Goal: Transaction & Acquisition: Purchase product/service

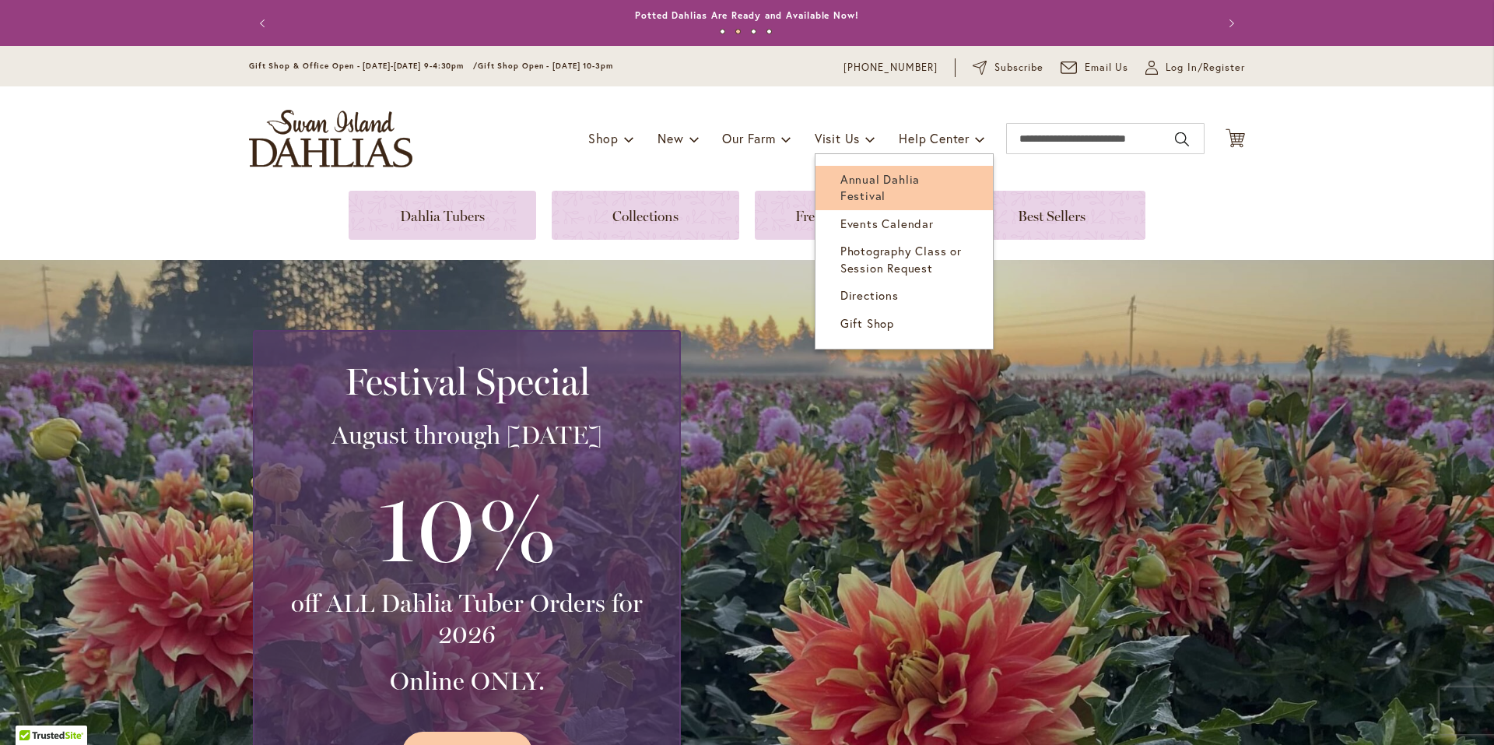
click at [874, 178] on span "Annual Dahlia Festival" at bounding box center [879, 187] width 79 height 32
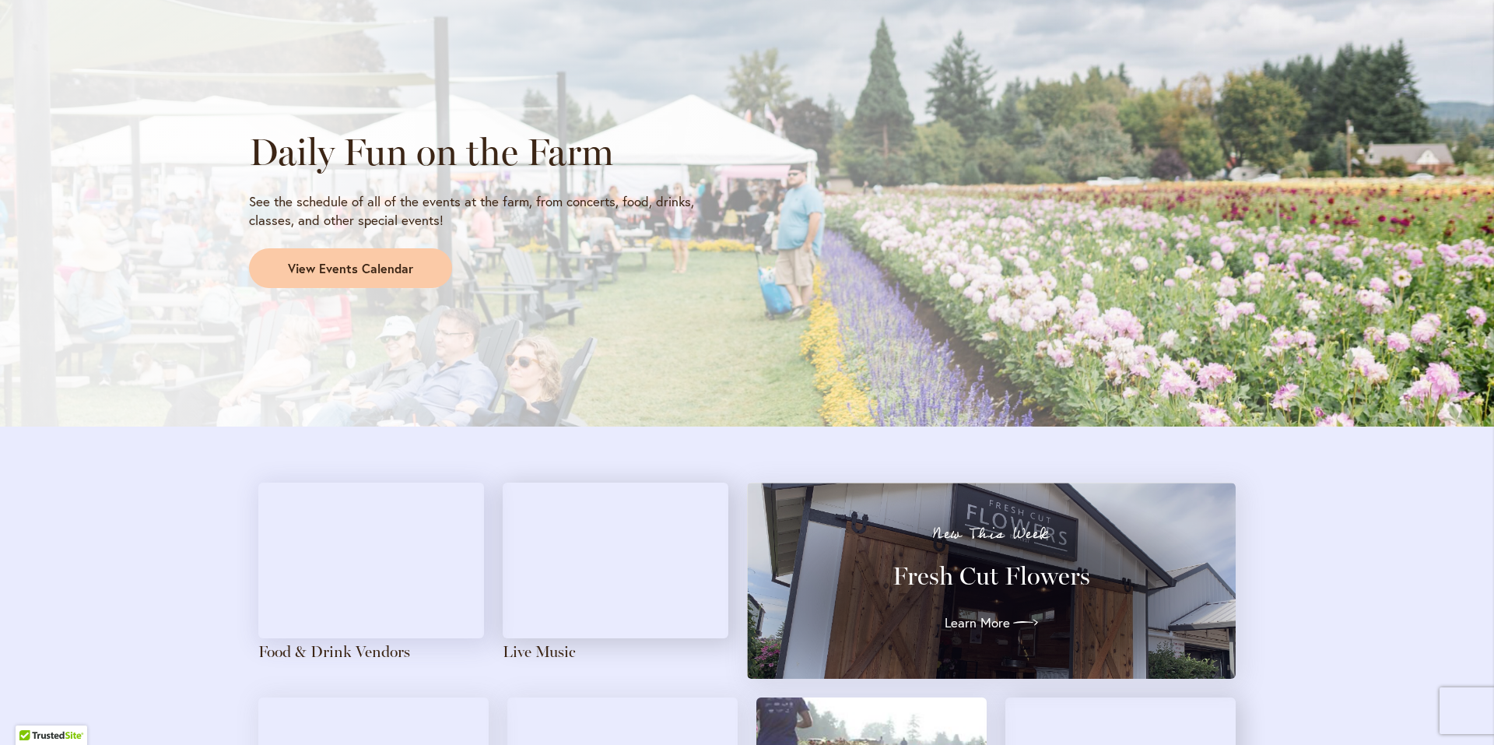
scroll to position [1297, 0]
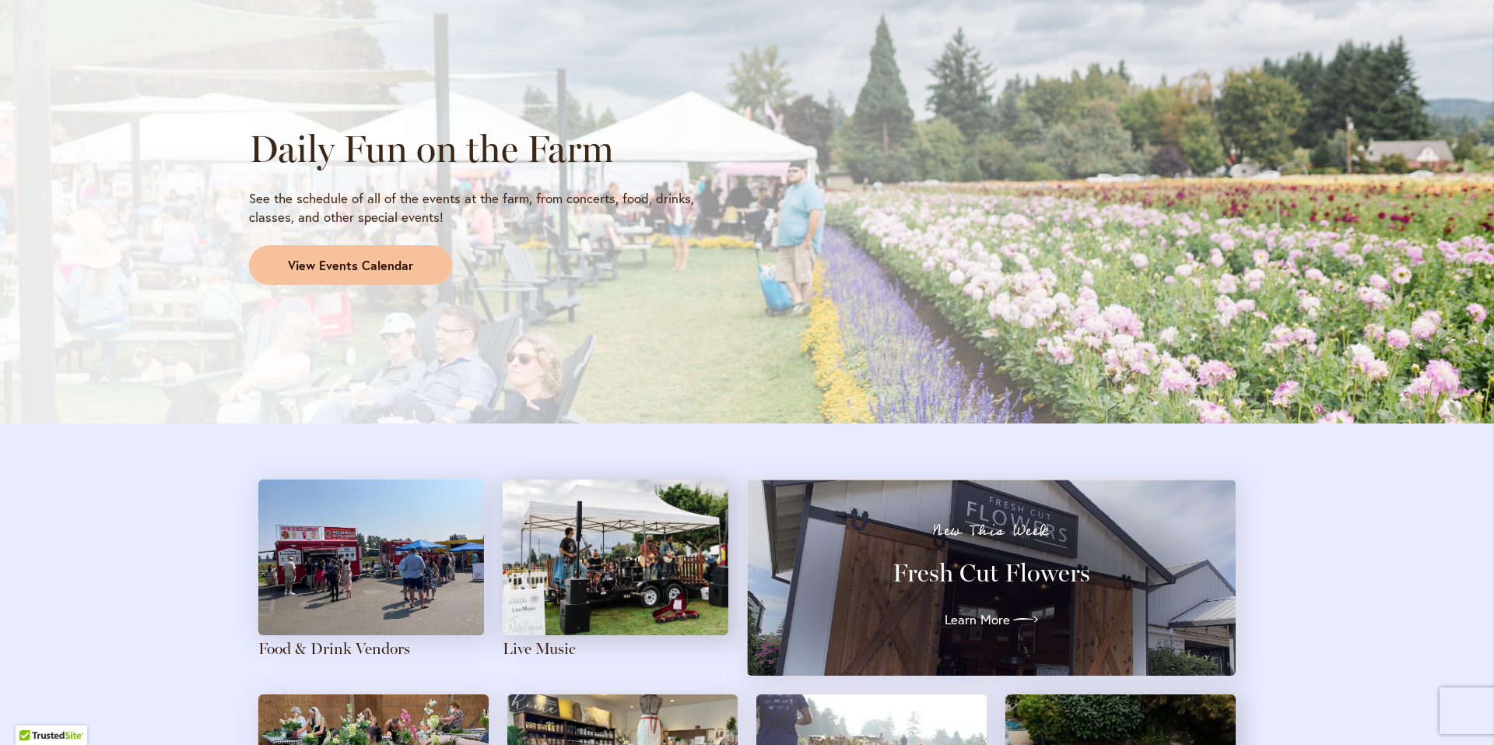
click at [348, 268] on span "View Events Calendar" at bounding box center [350, 266] width 125 height 18
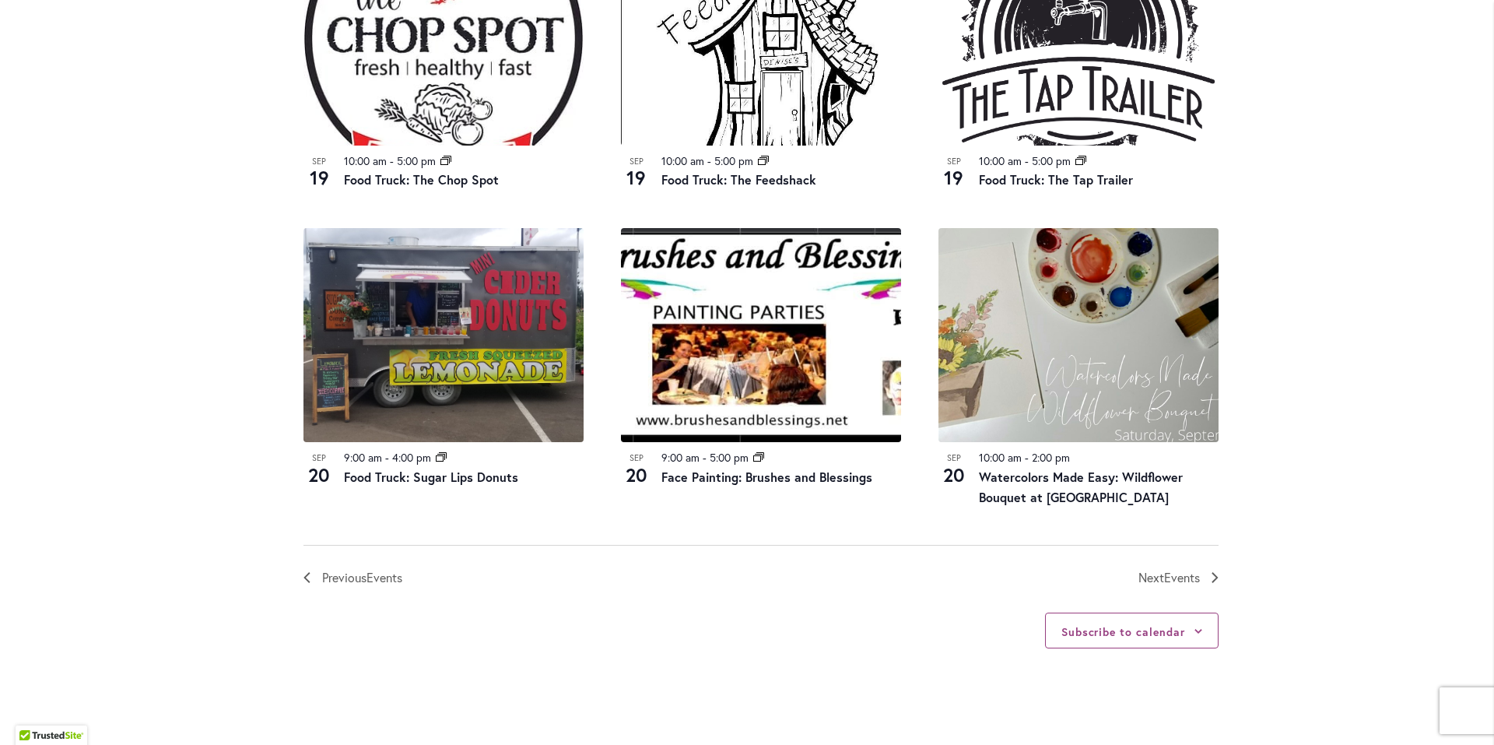
scroll to position [1556, 0]
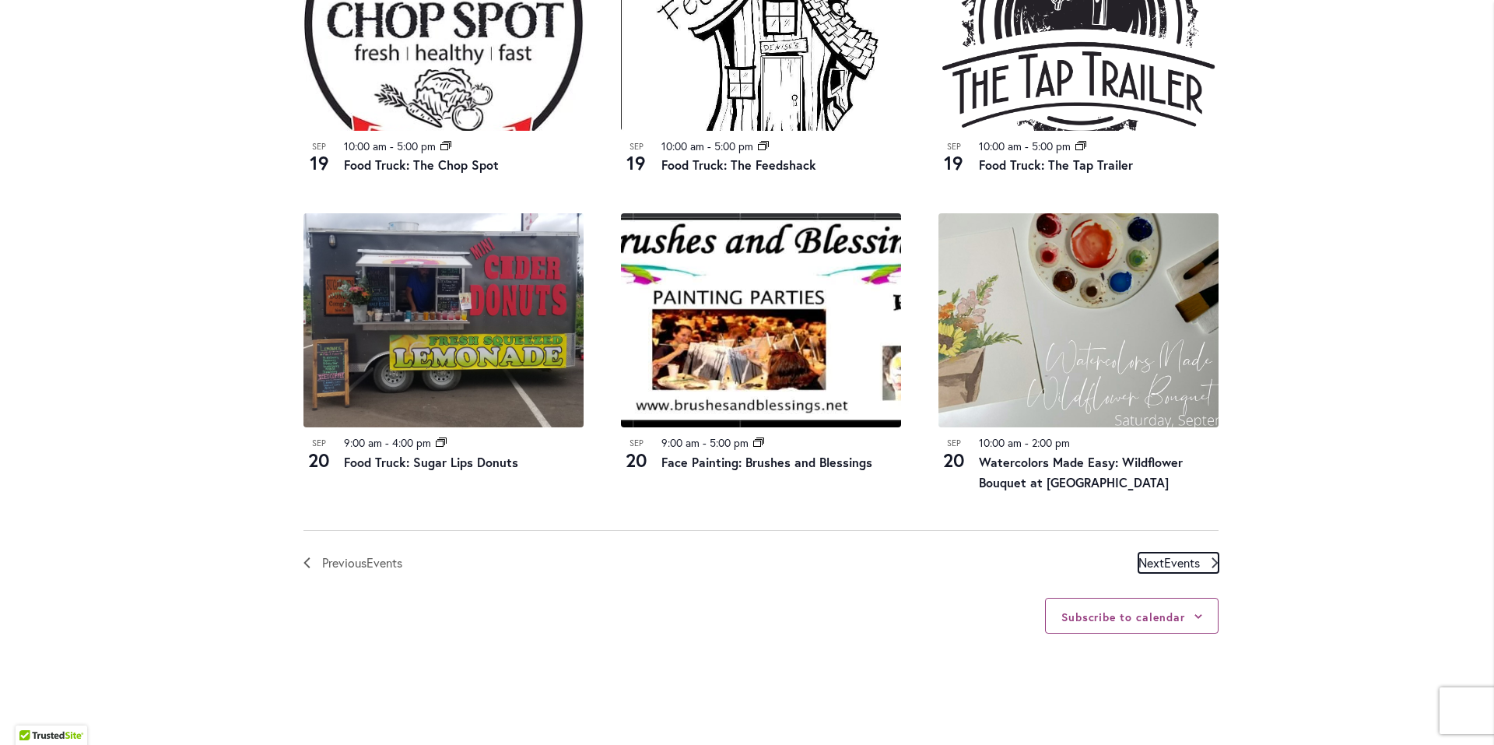
click at [1173, 563] on span "Events" at bounding box center [1182, 562] width 36 height 16
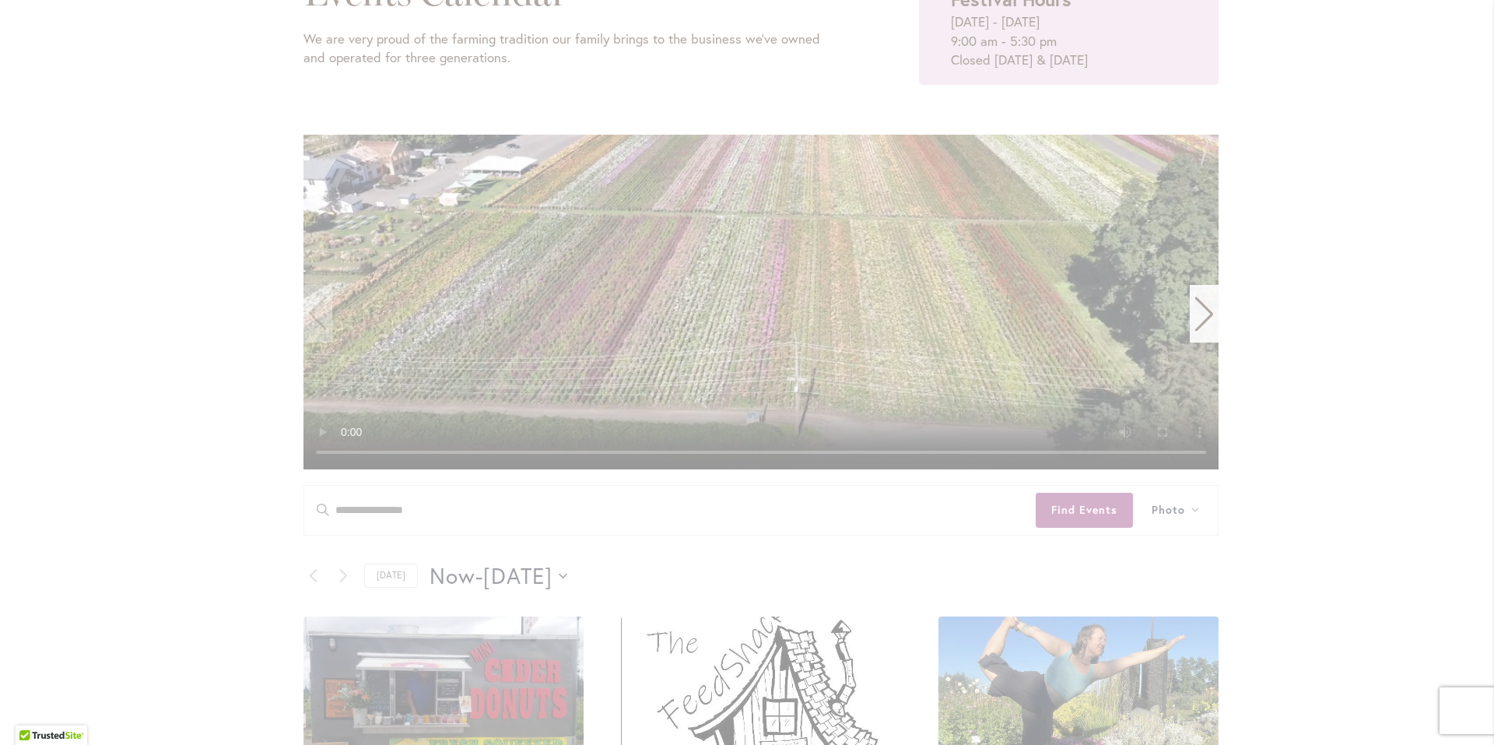
scroll to position [119, 0]
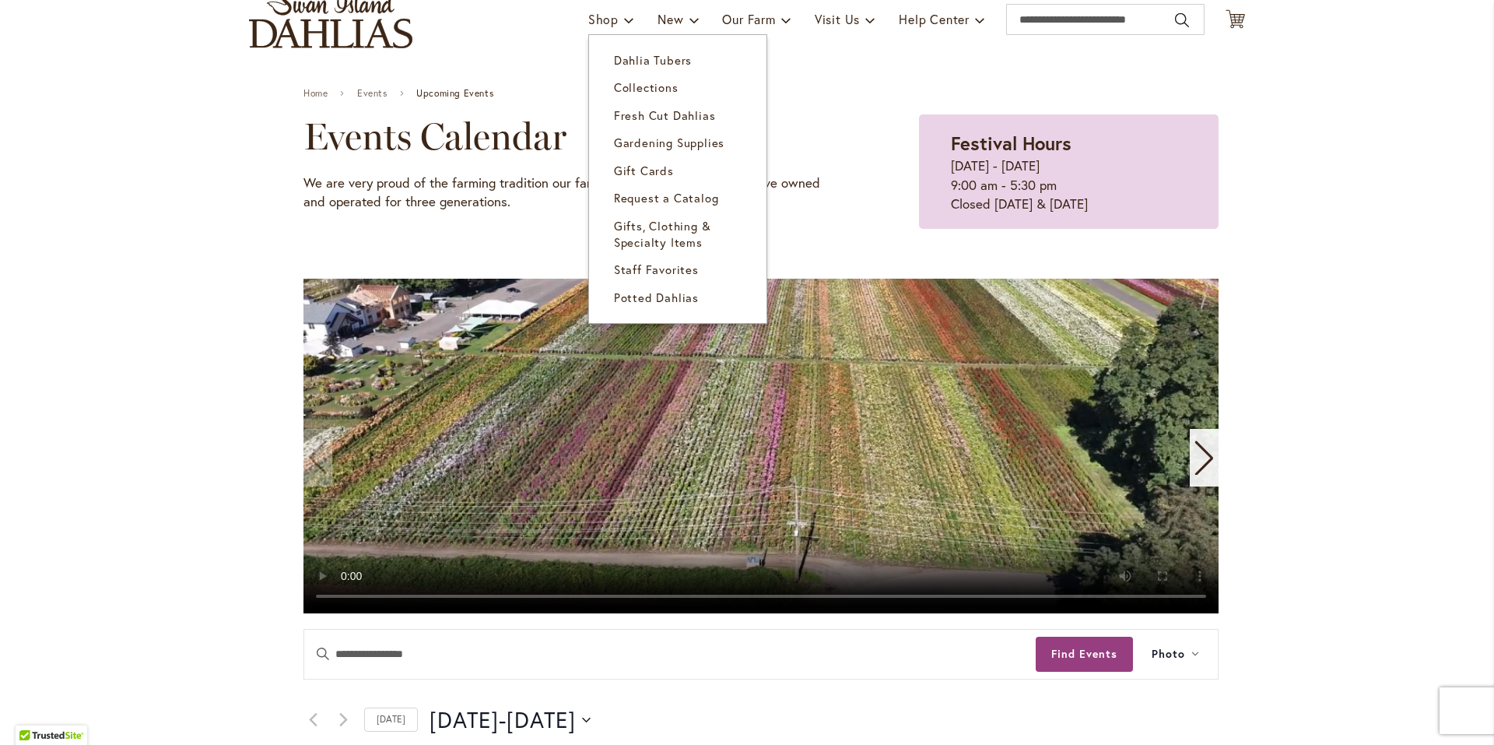
click at [624, 59] on span "Dahlia Tubers" at bounding box center [653, 60] width 78 height 16
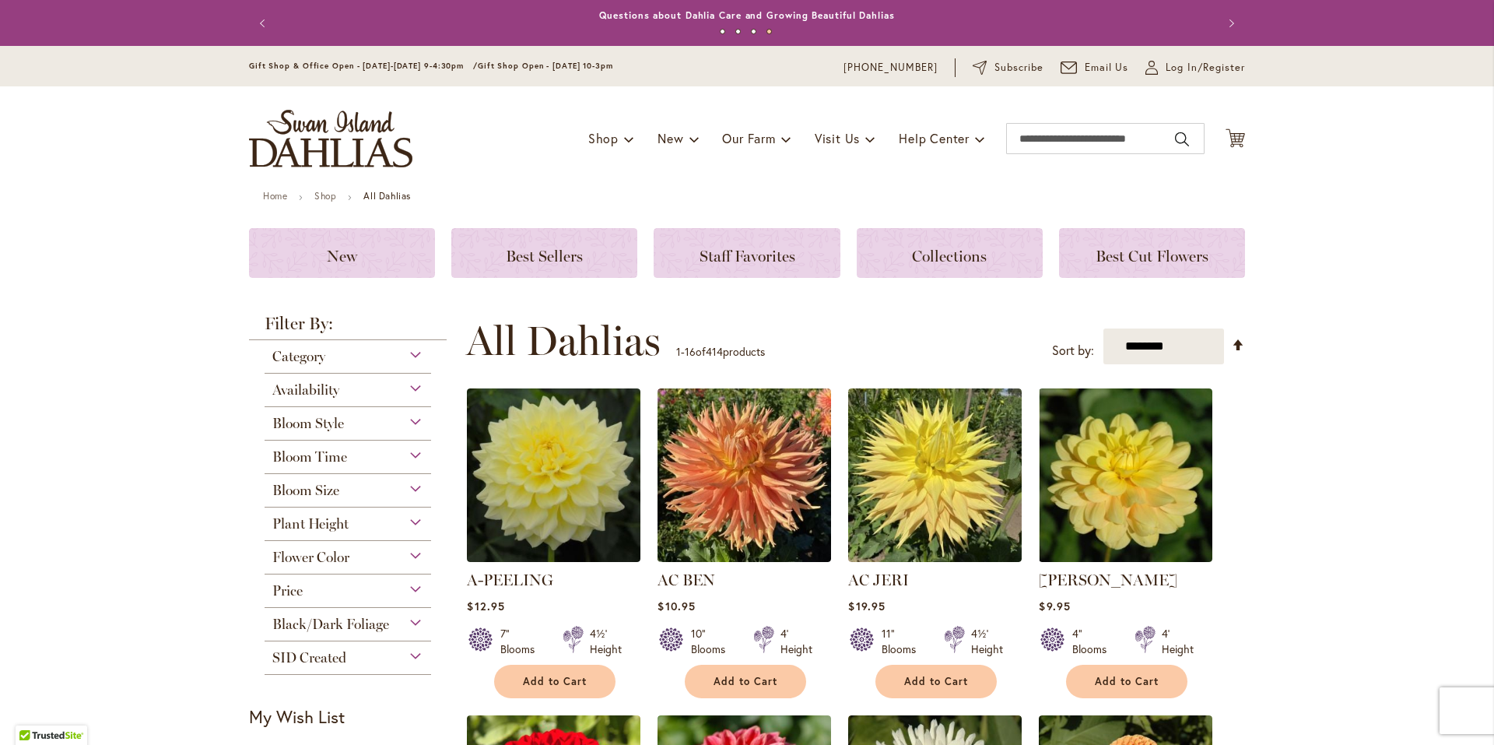
click at [412, 556] on div "Flower Color" at bounding box center [348, 553] width 166 height 25
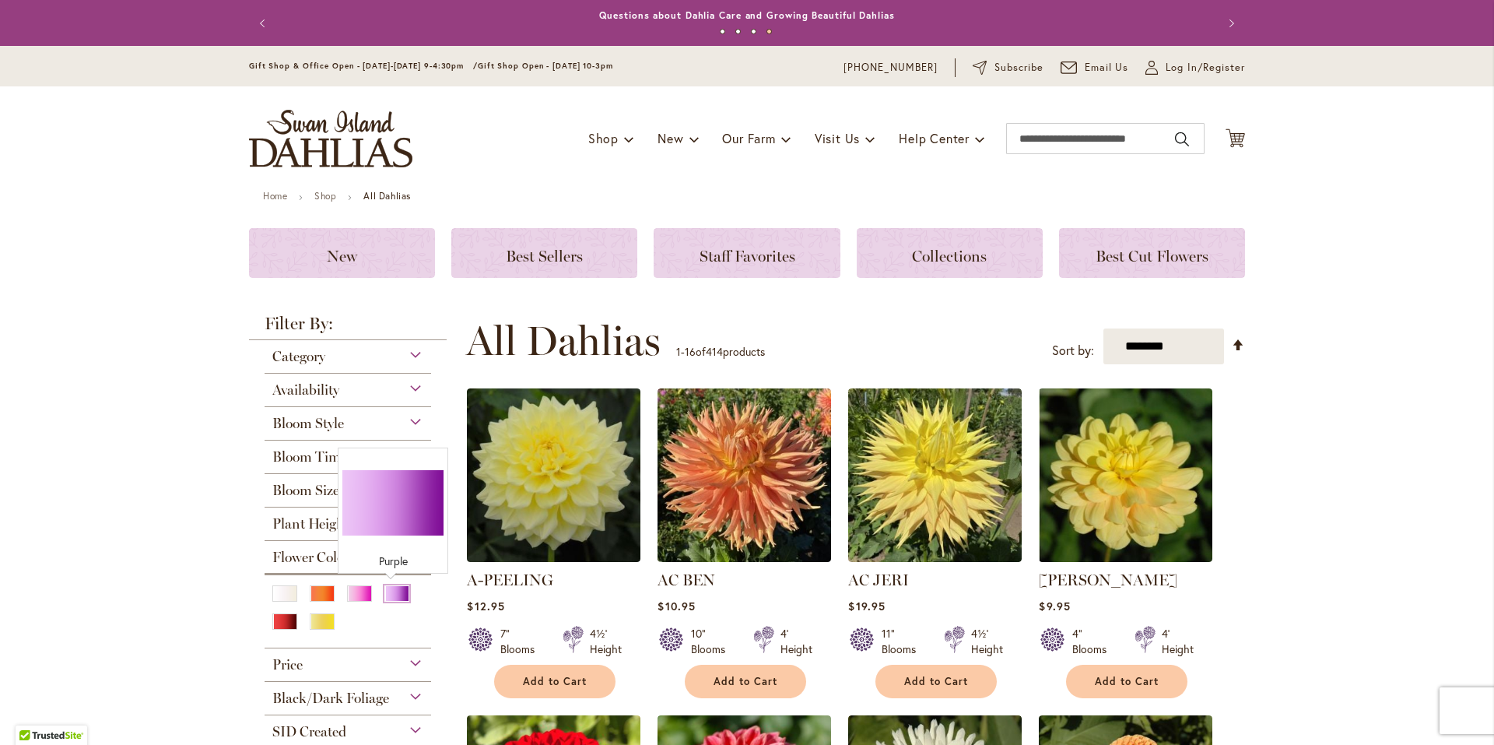
click at [390, 594] on div "Purple" at bounding box center [396, 593] width 25 height 16
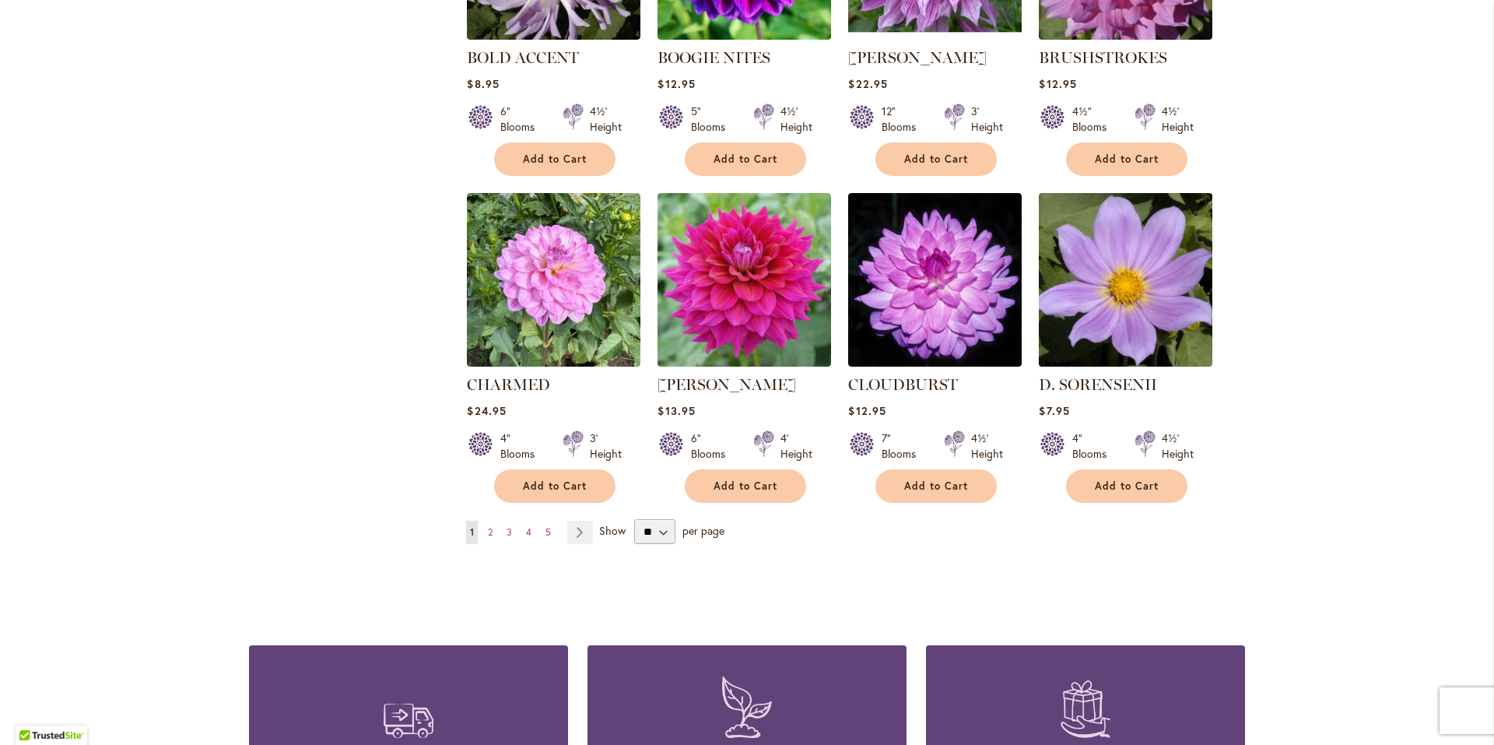
scroll to position [1167, 0]
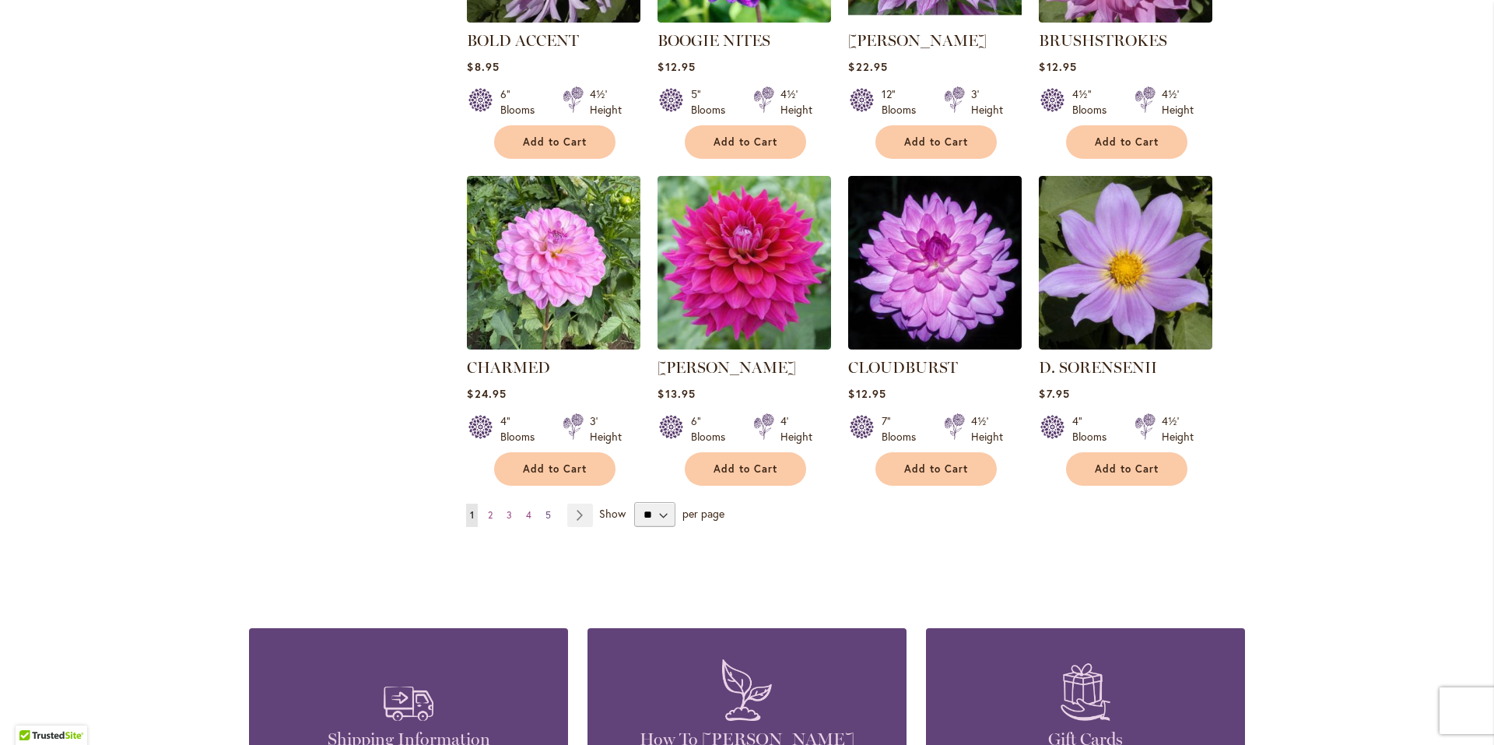
click at [545, 515] on span "5" at bounding box center [547, 515] width 5 height 12
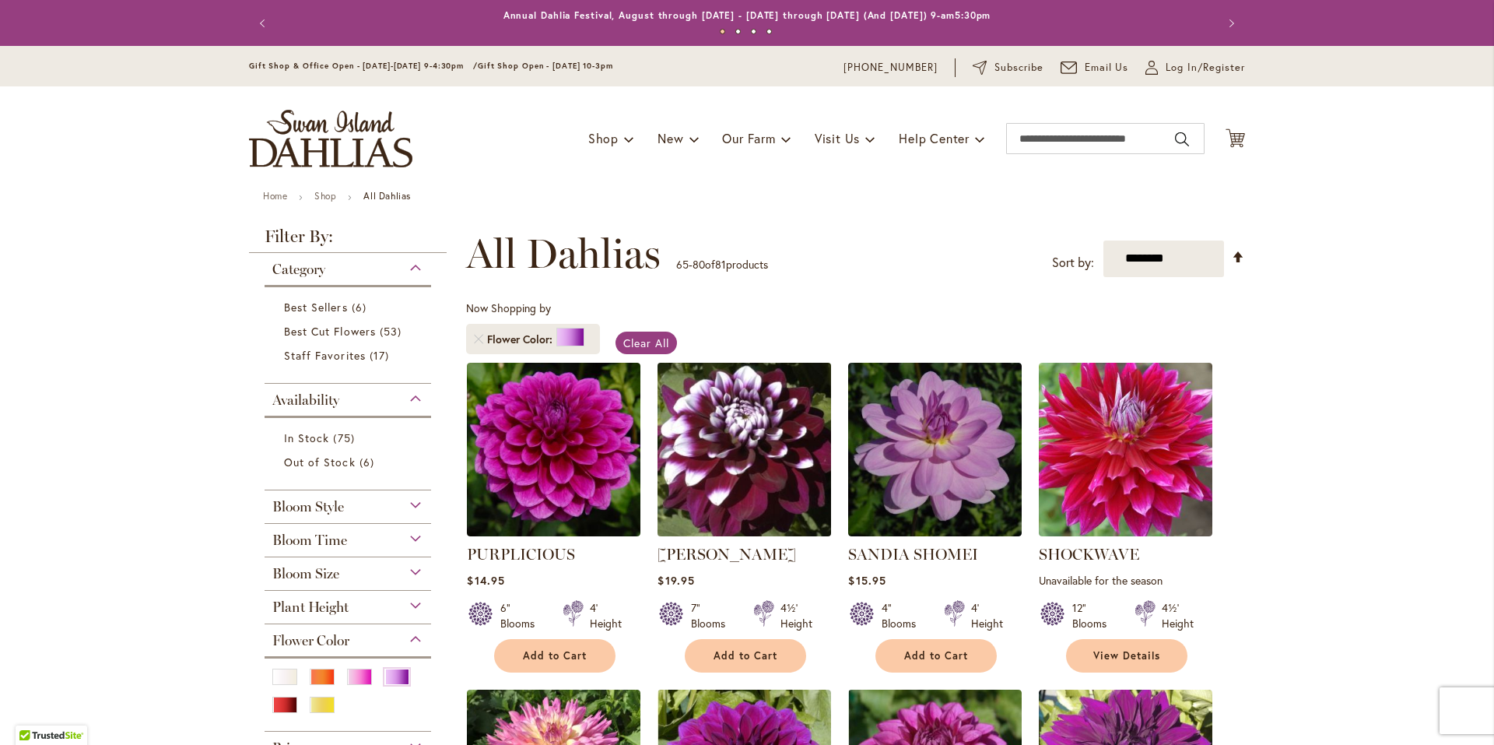
click at [766, 479] on img at bounding box center [745, 449] width 182 height 182
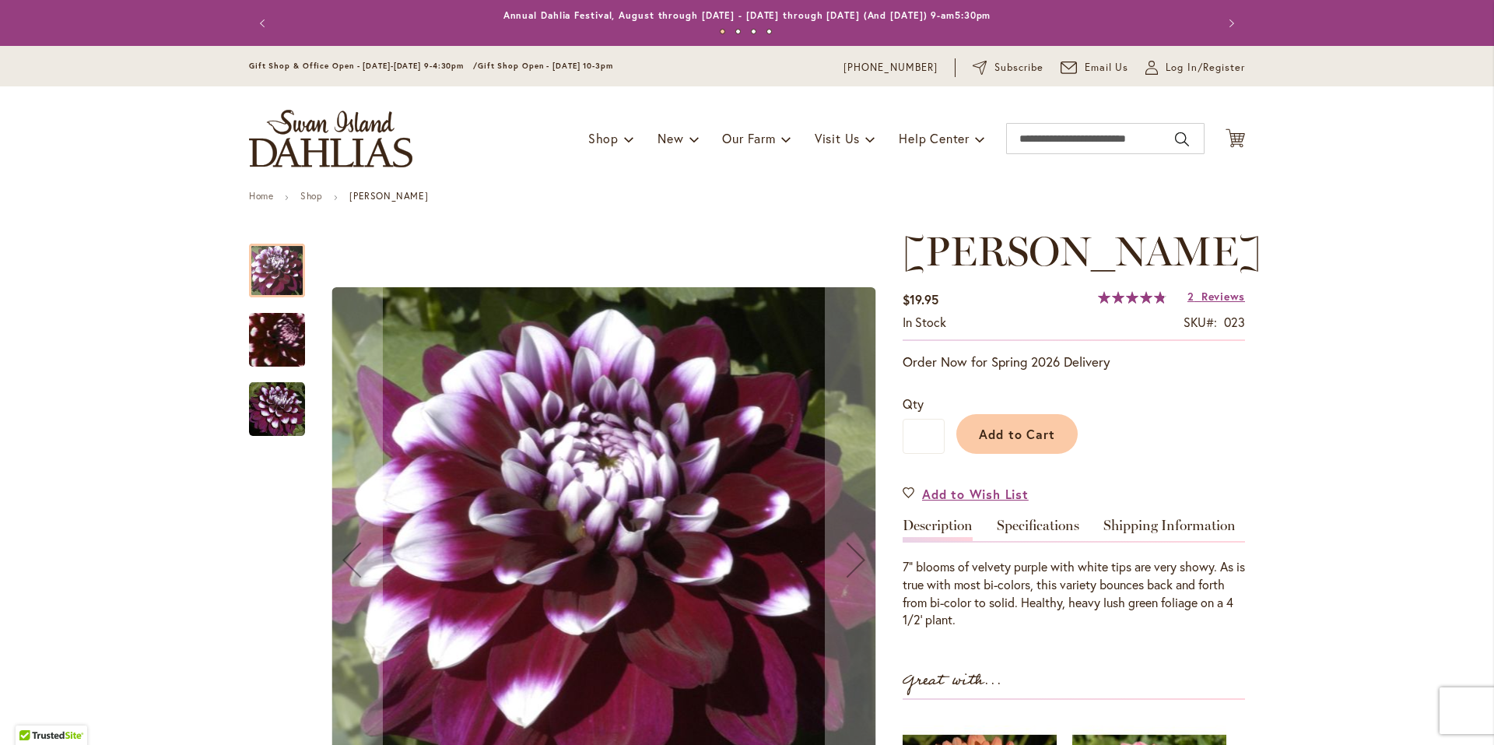
click at [260, 408] on img "Ryan C" at bounding box center [277, 409] width 56 height 56
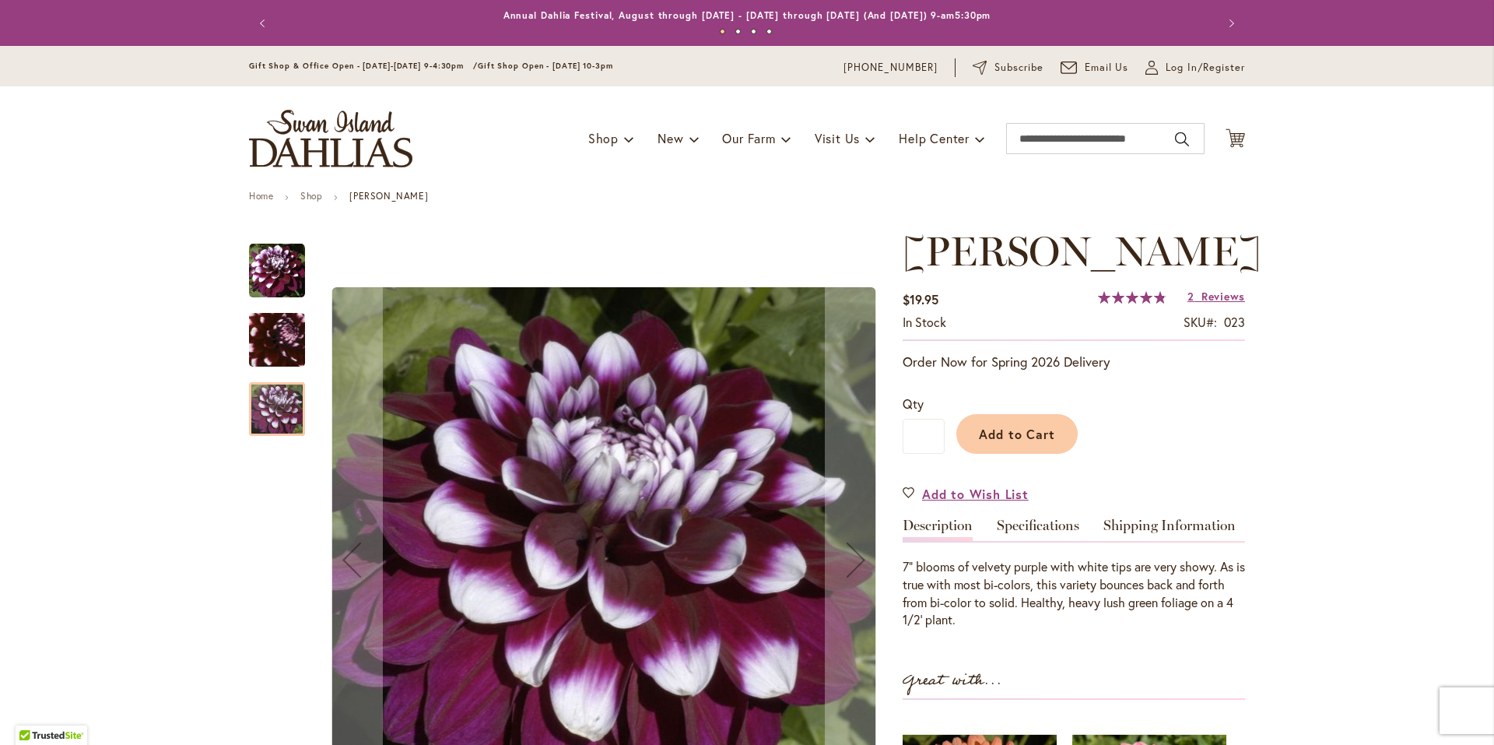
click at [266, 350] on img "Ryan C" at bounding box center [278, 339] width 110 height 107
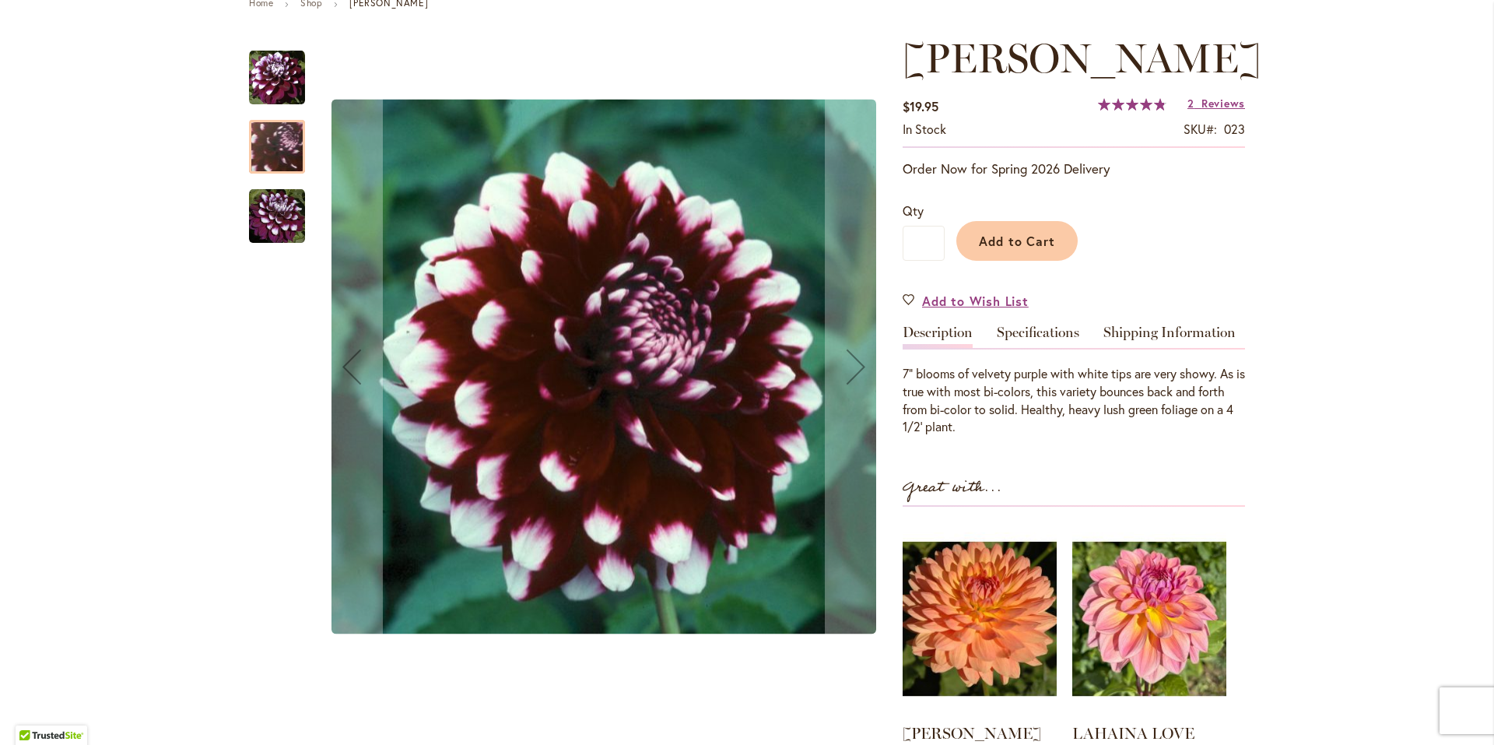
scroll to position [259, 0]
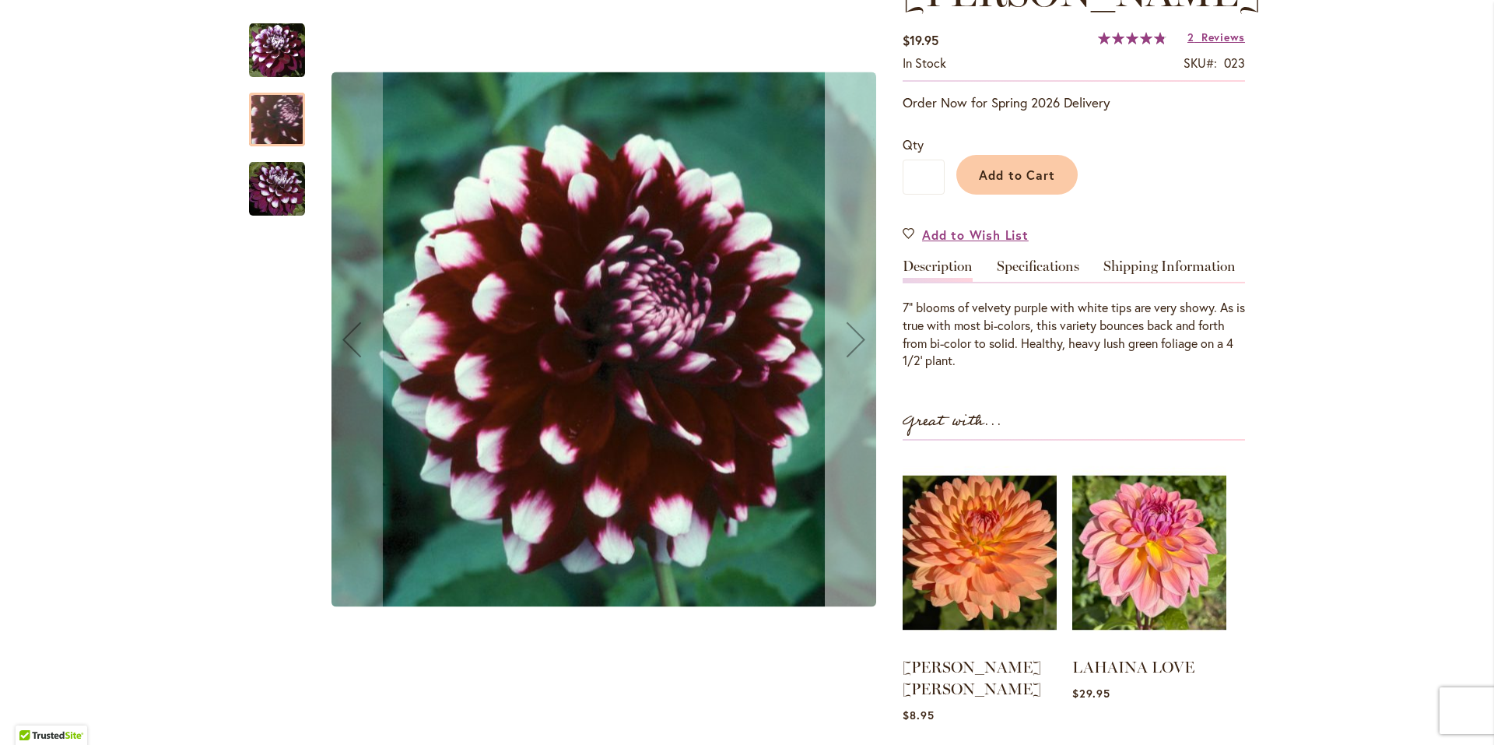
click at [846, 339] on div "Next" at bounding box center [856, 339] width 62 height 62
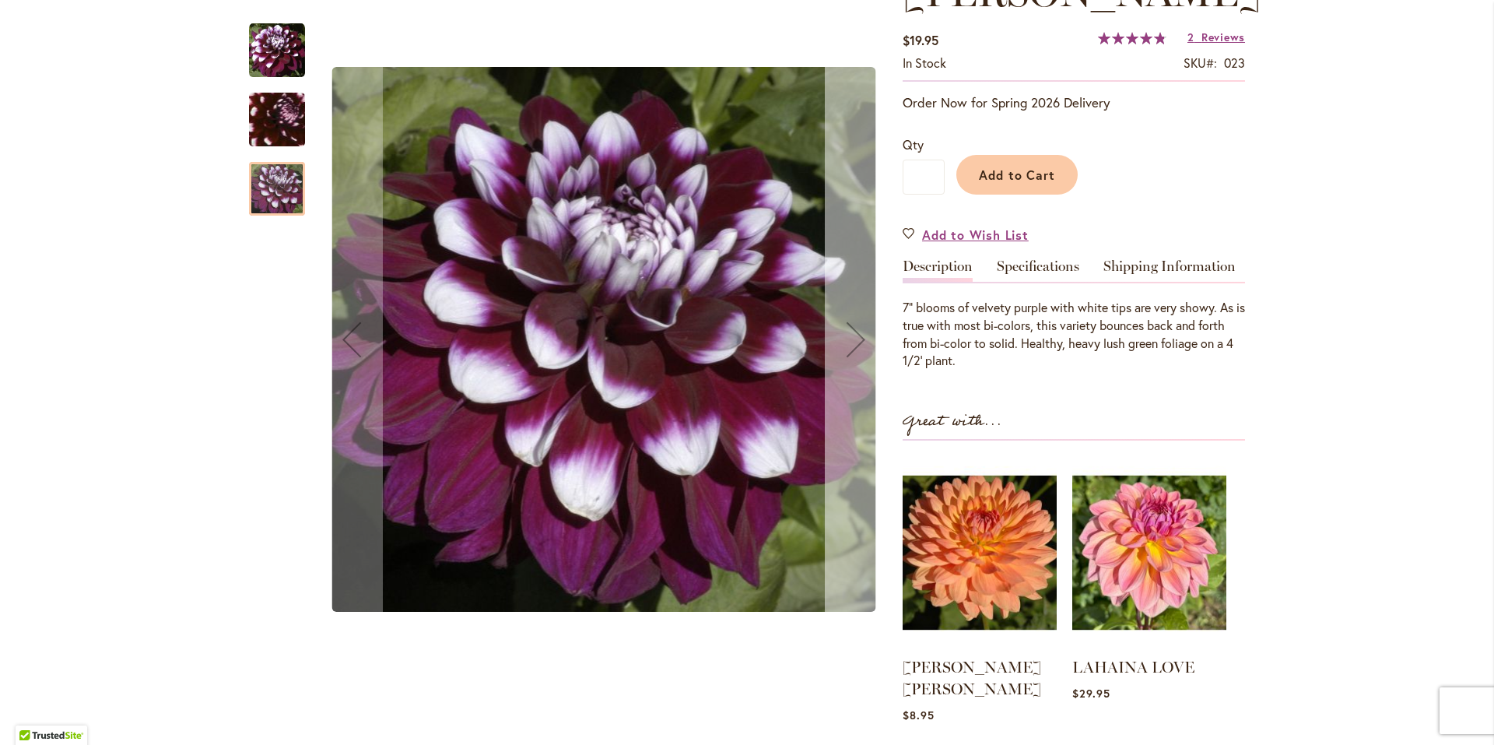
click at [846, 339] on div "Next" at bounding box center [856, 339] width 62 height 62
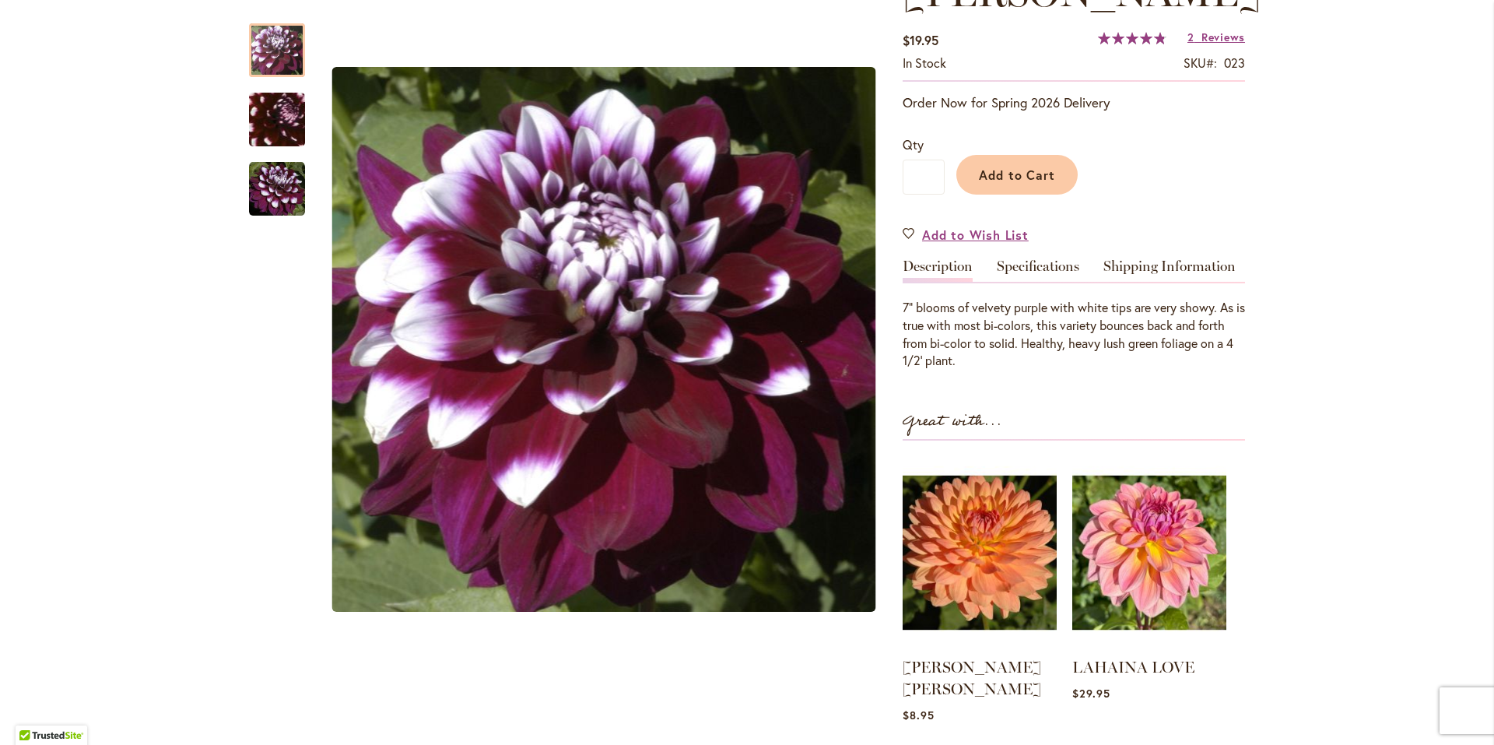
scroll to position [0, 0]
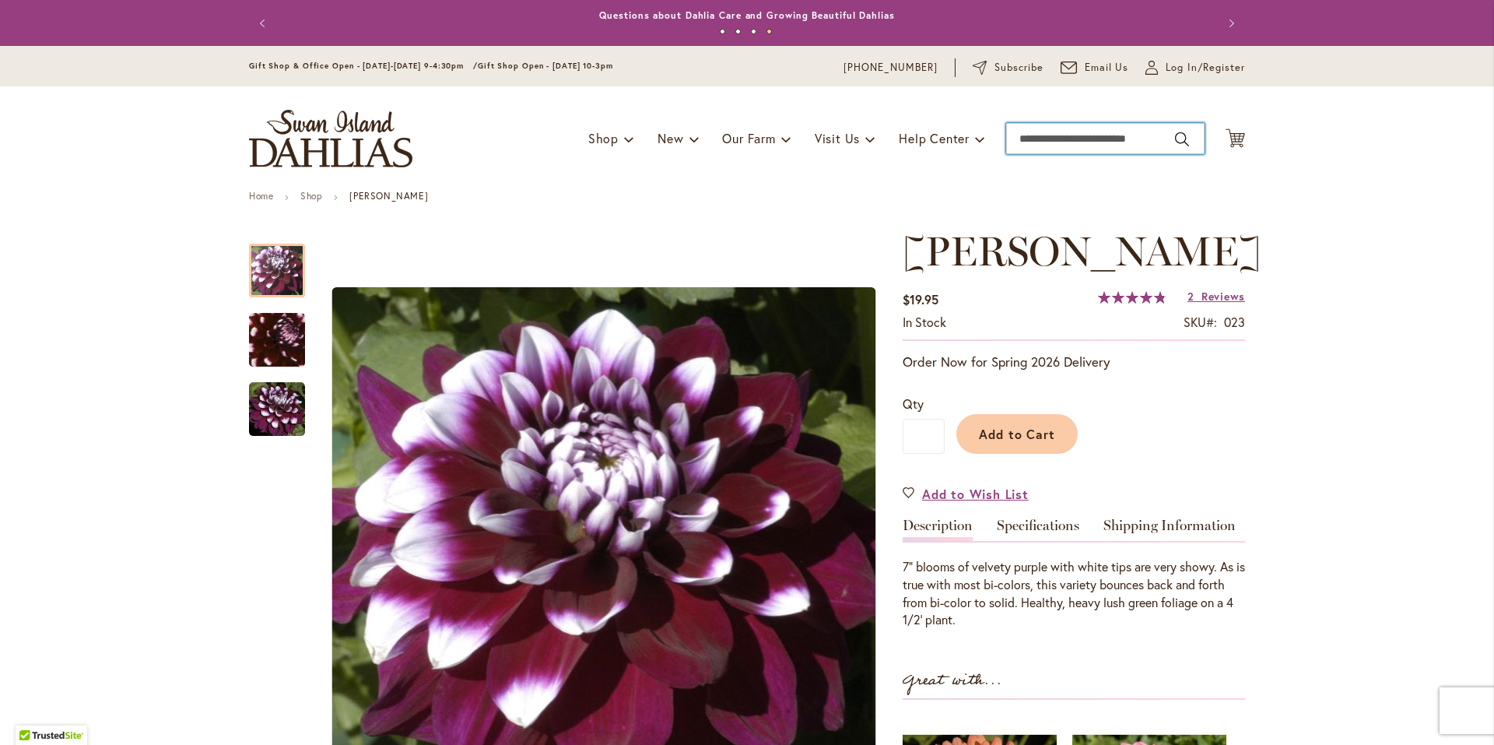
click at [1089, 141] on input "Search" at bounding box center [1105, 138] width 198 height 31
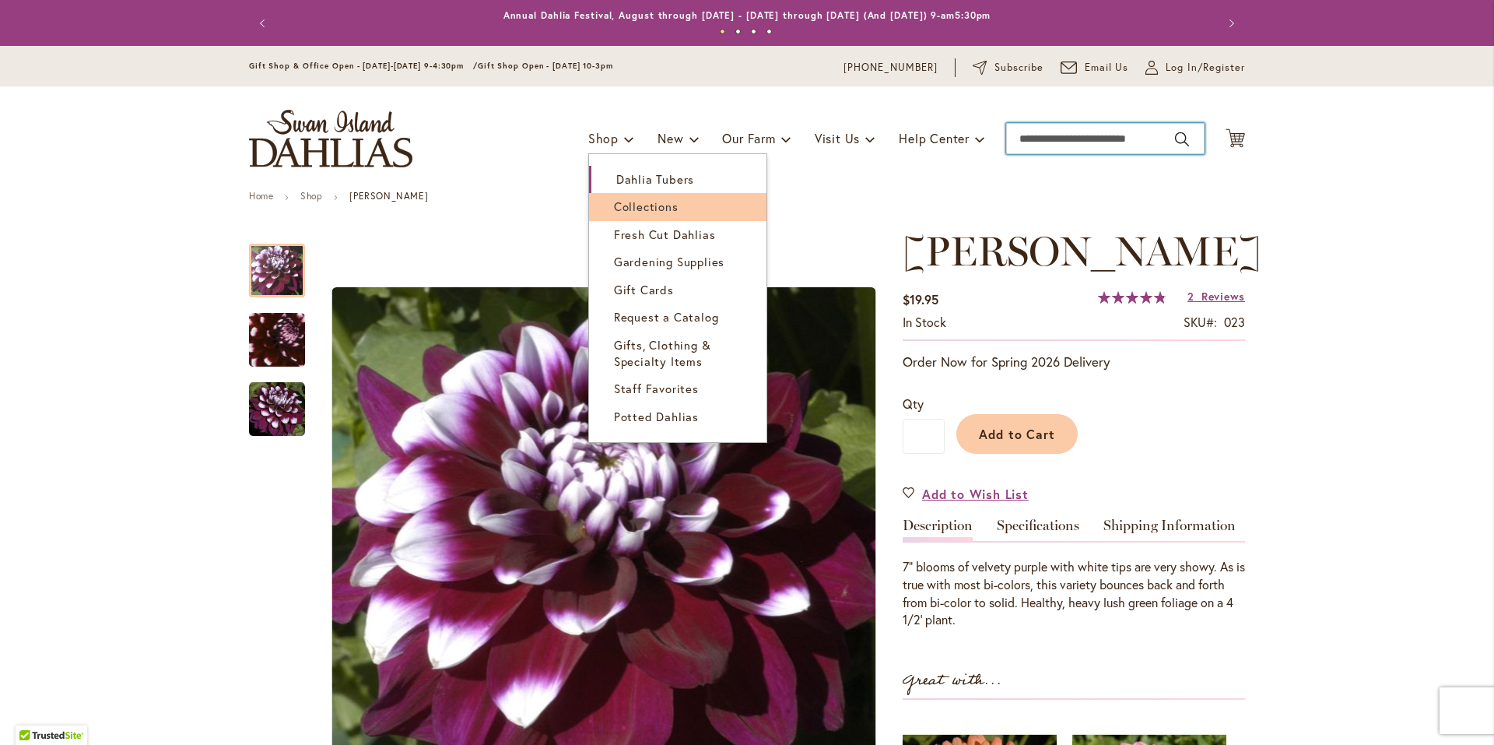
click at [647, 205] on span "Collections" at bounding box center [646, 206] width 65 height 16
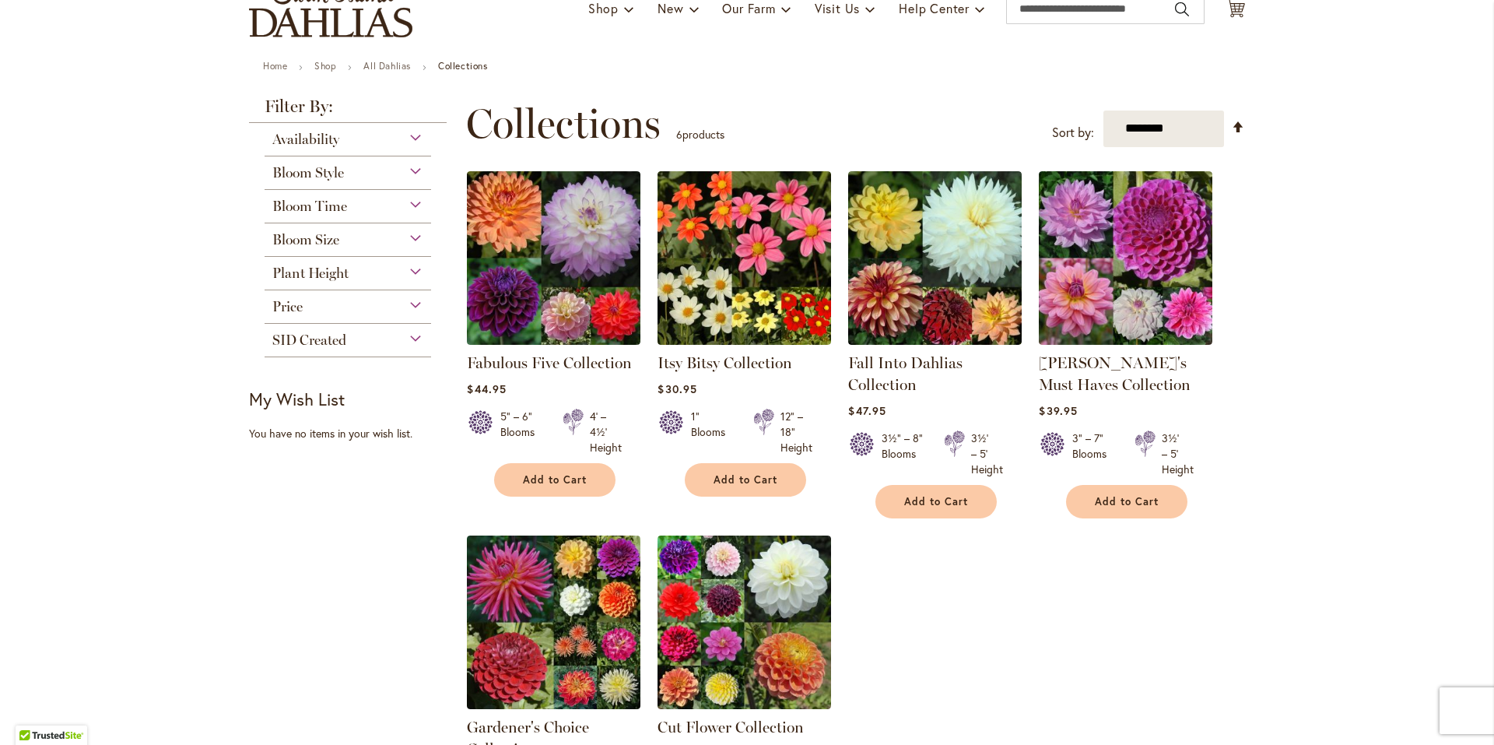
scroll to position [259, 0]
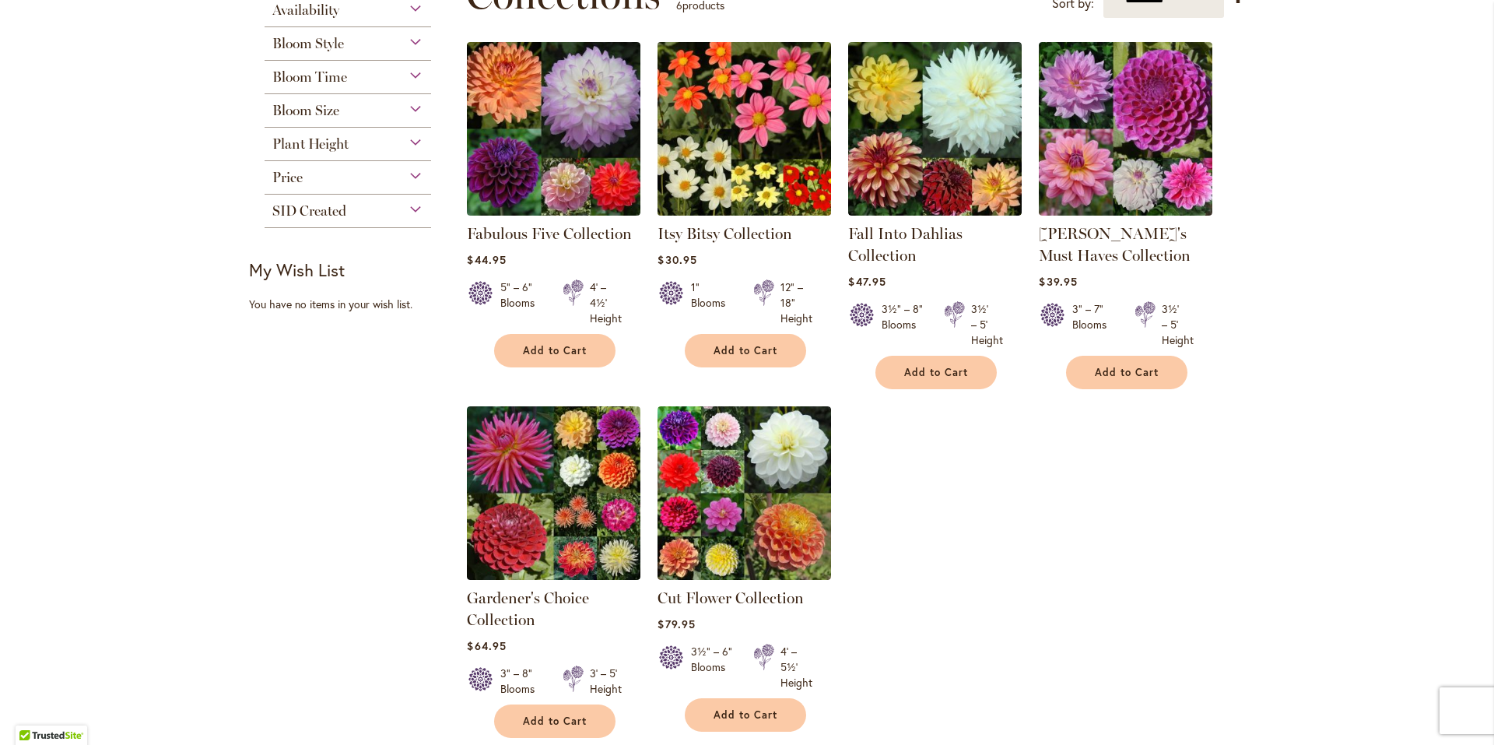
click at [775, 146] on img at bounding box center [745, 128] width 182 height 182
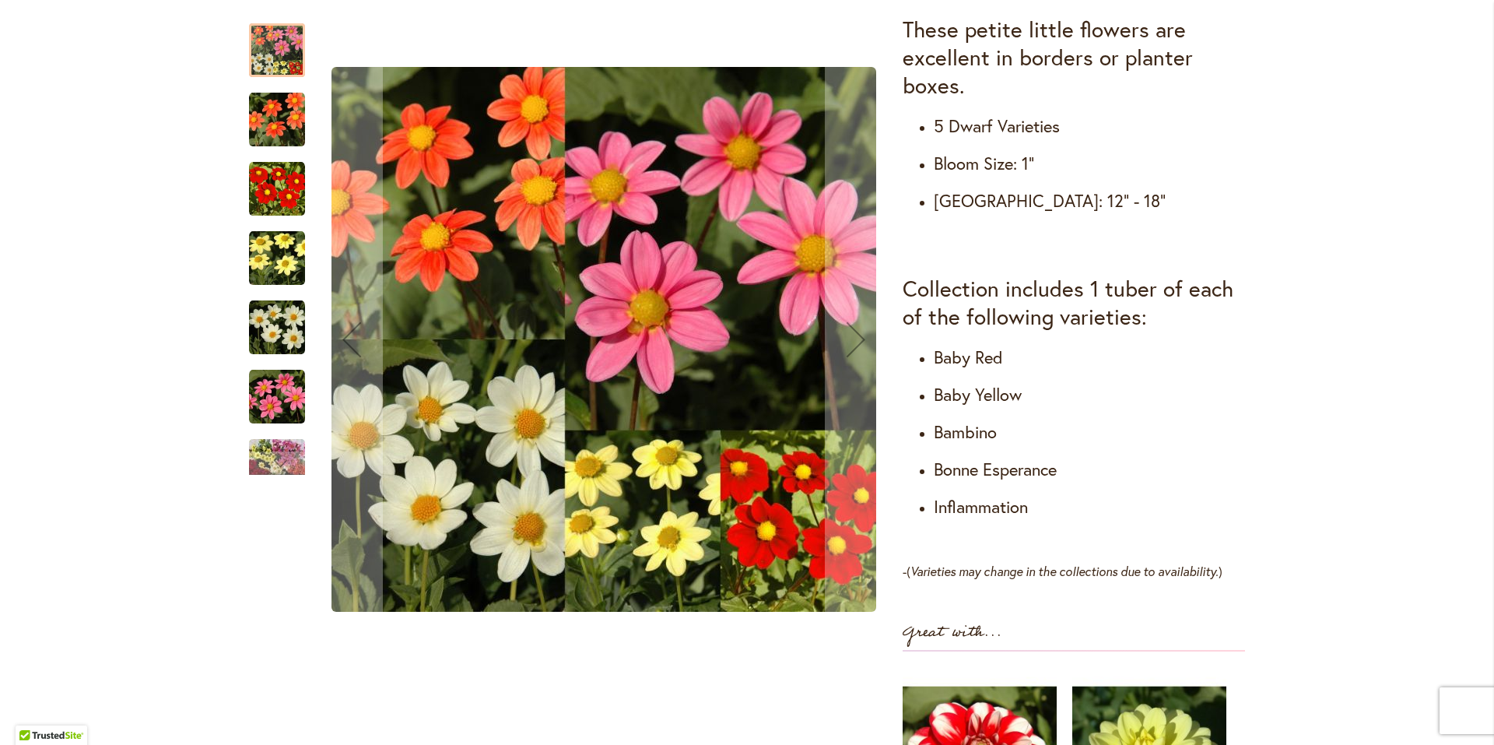
scroll to position [778, 0]
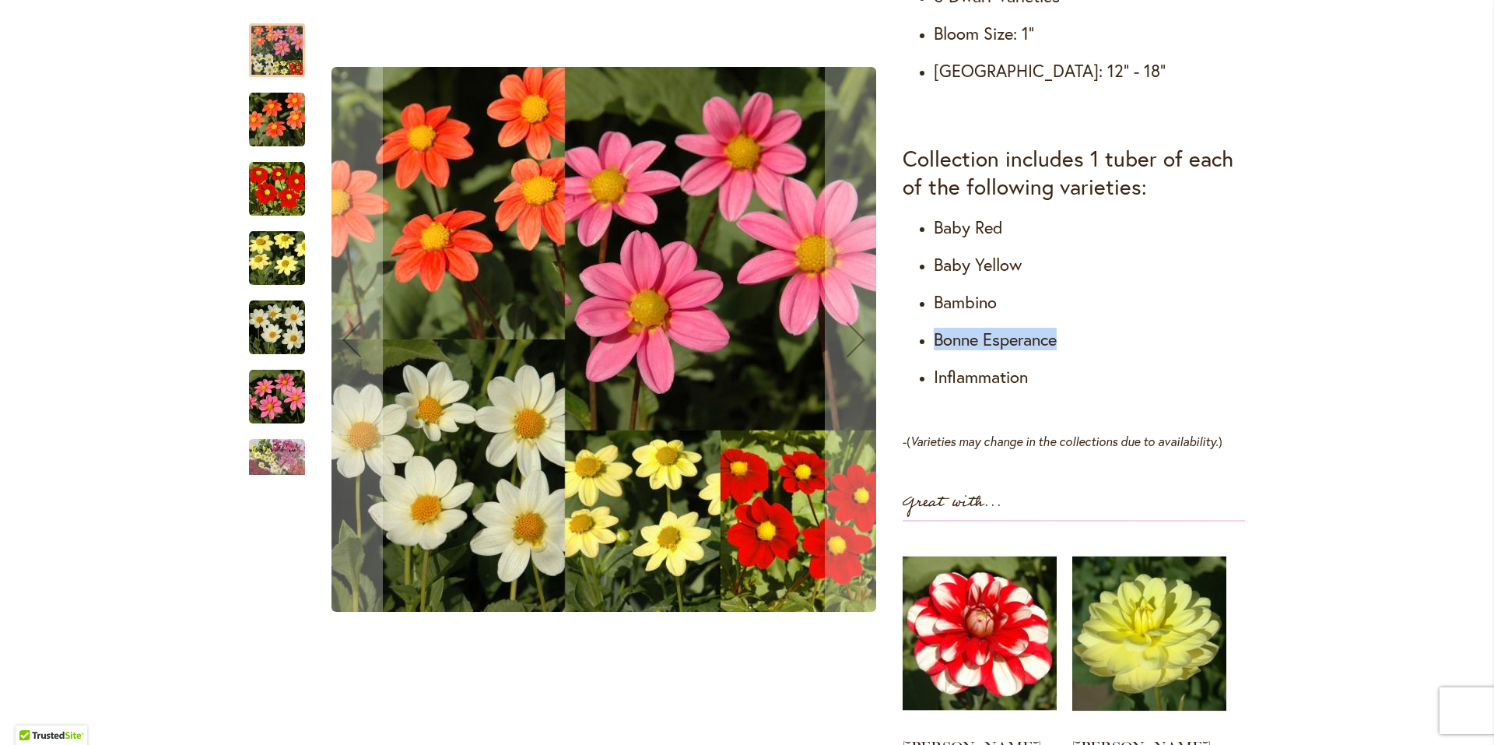
drag, startPoint x: 931, startPoint y: 337, endPoint x: 1061, endPoint y: 330, distance: 130.1
click at [1061, 330] on h4 "Bonne Esperance" at bounding box center [1089, 339] width 311 height 22
copy h4 "Bonne Esperance"
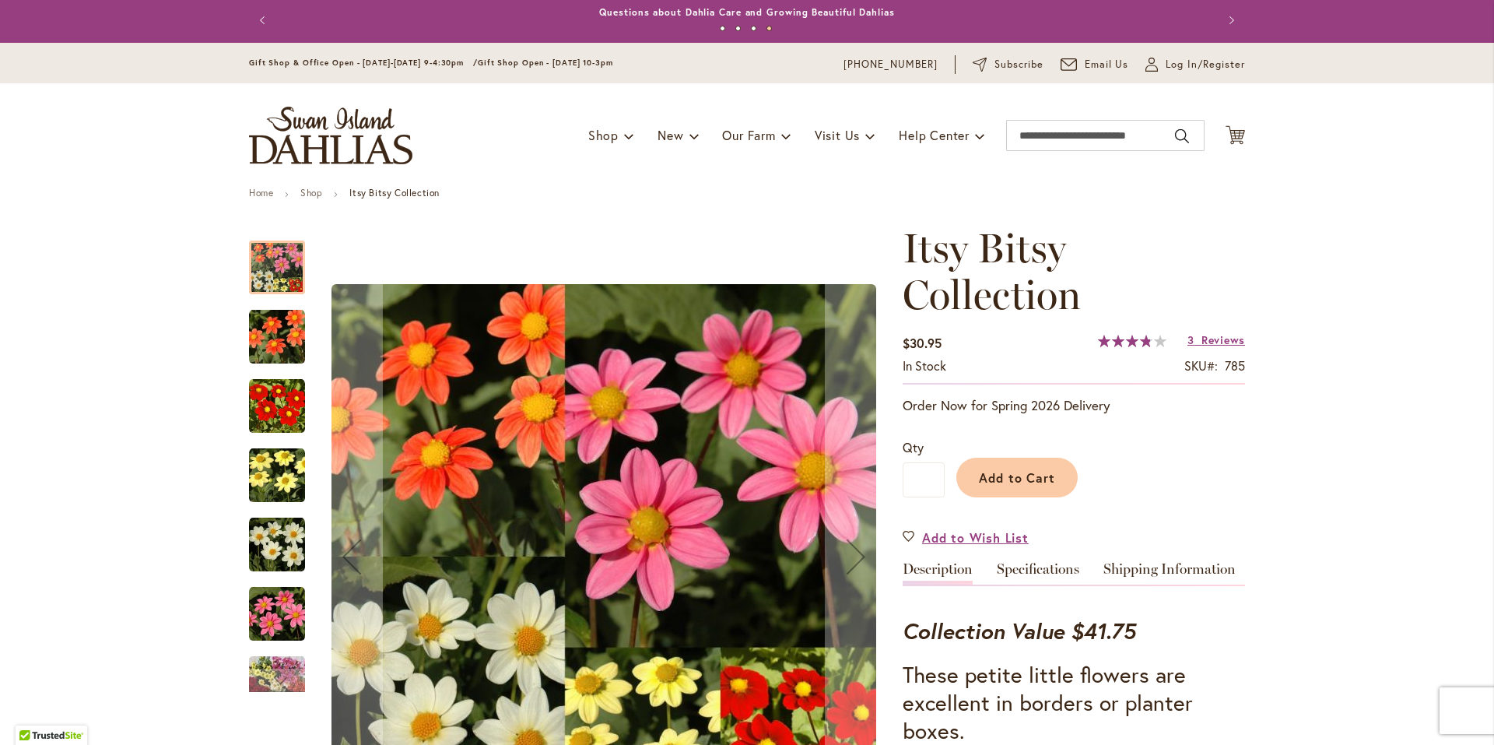
scroll to position [0, 0]
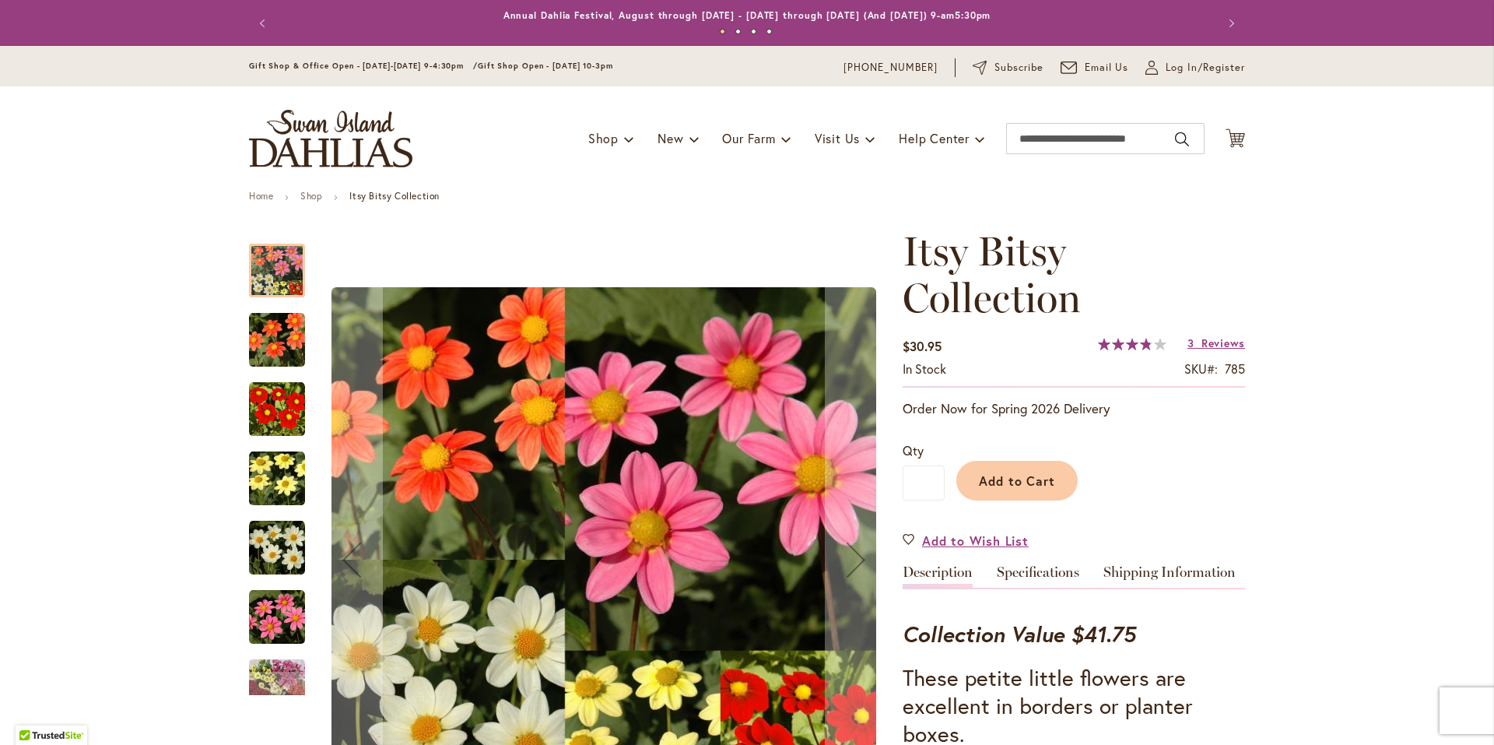
click at [279, 348] on img "Itsy Bitsy Collection" at bounding box center [277, 340] width 56 height 56
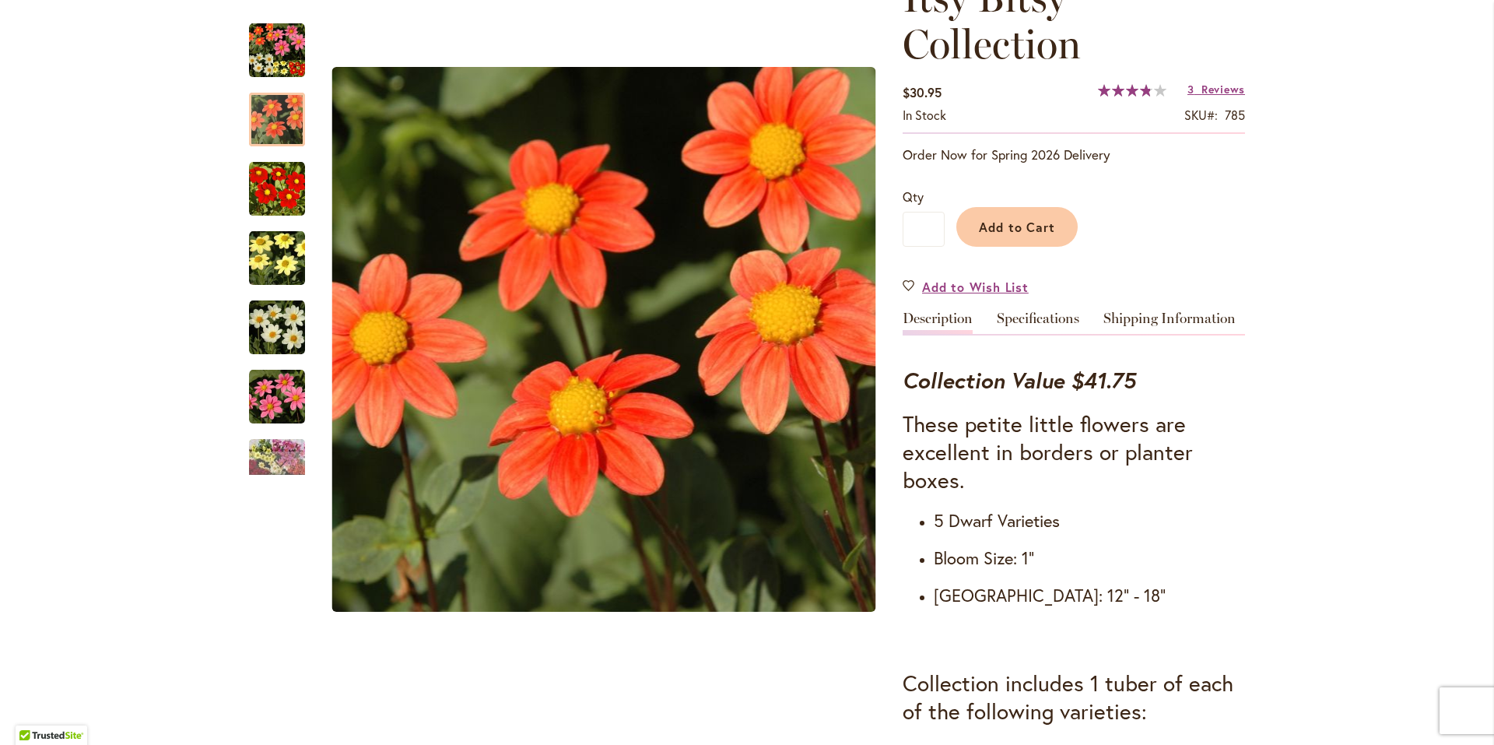
scroll to position [259, 0]
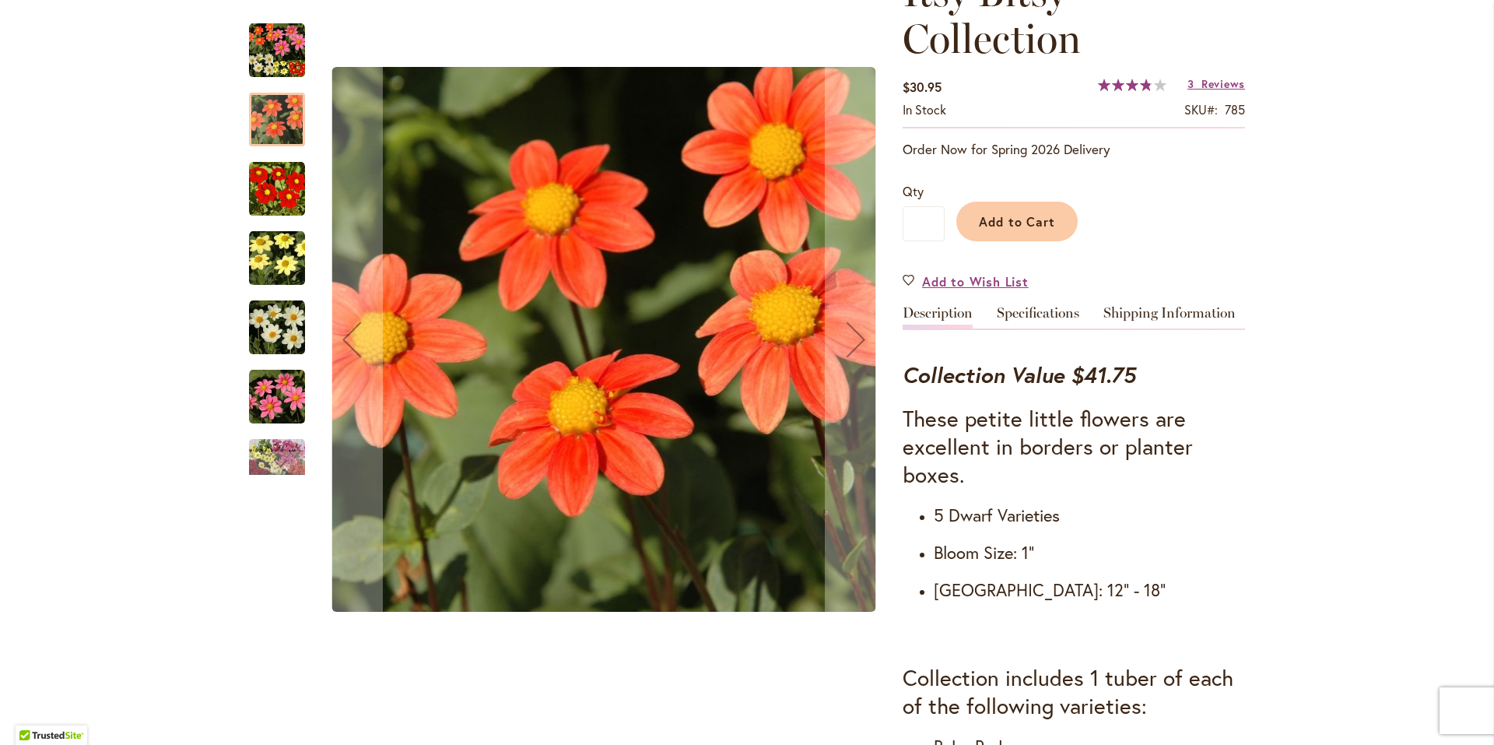
click at [272, 407] on img "Itsy Bitsy Collection" at bounding box center [277, 397] width 56 height 56
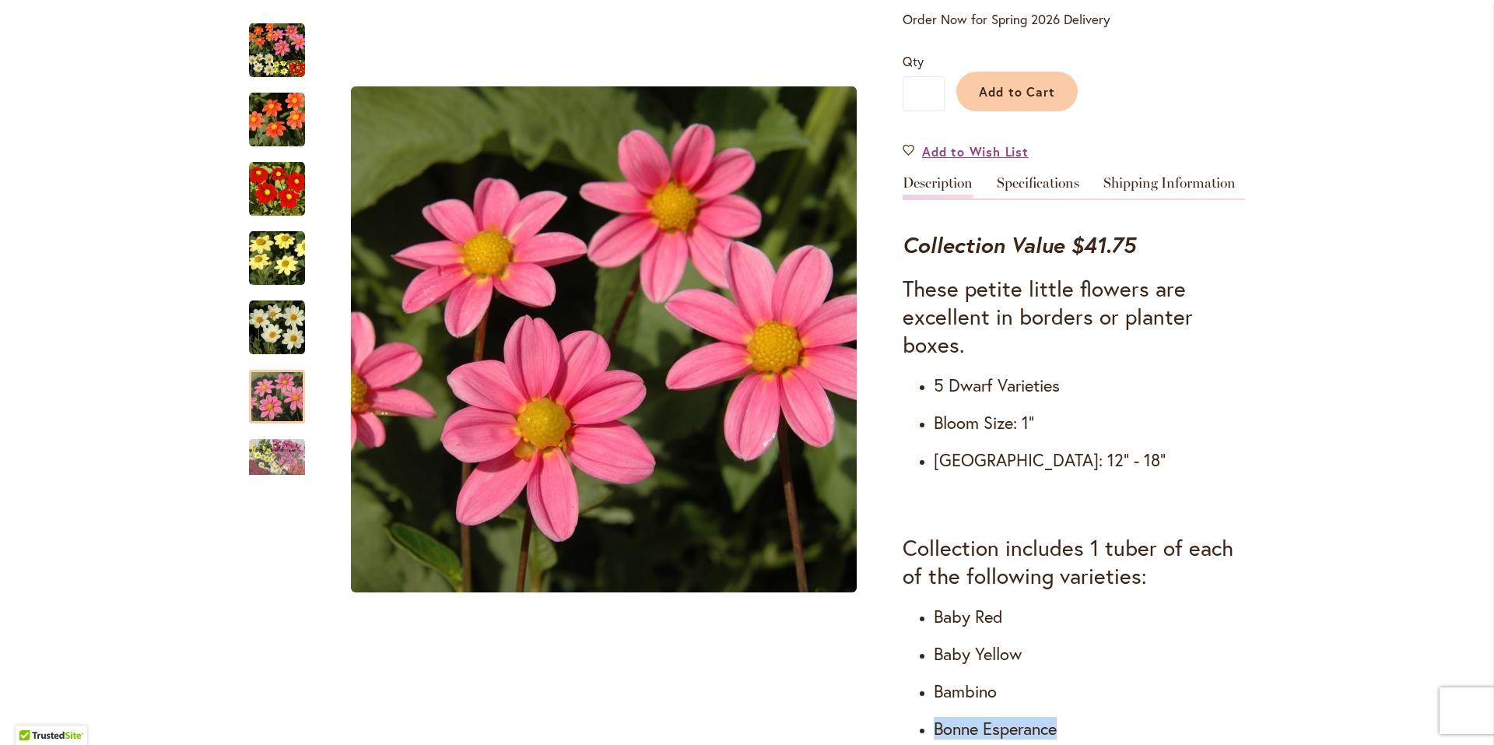
scroll to position [0, 0]
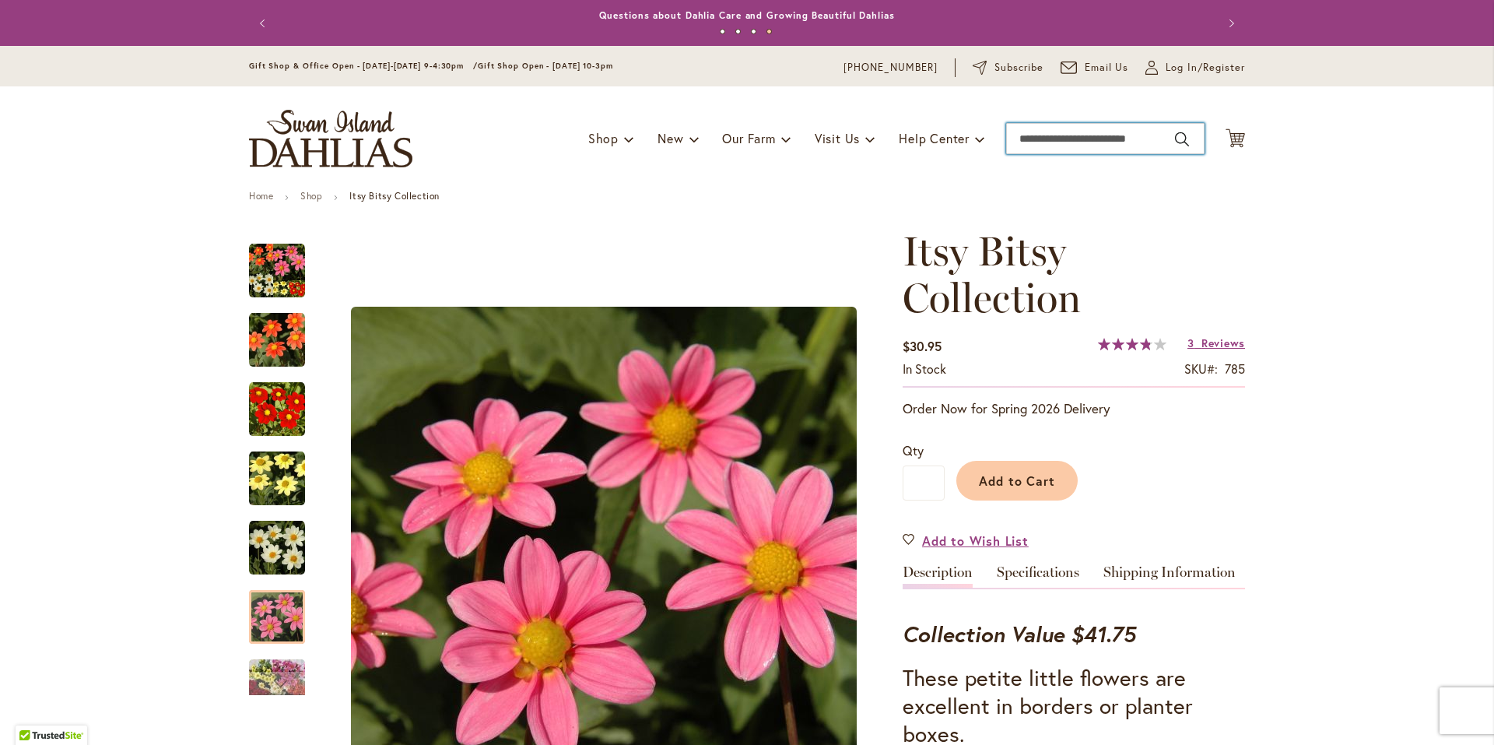
click at [1106, 136] on input "Search" at bounding box center [1105, 138] width 198 height 31
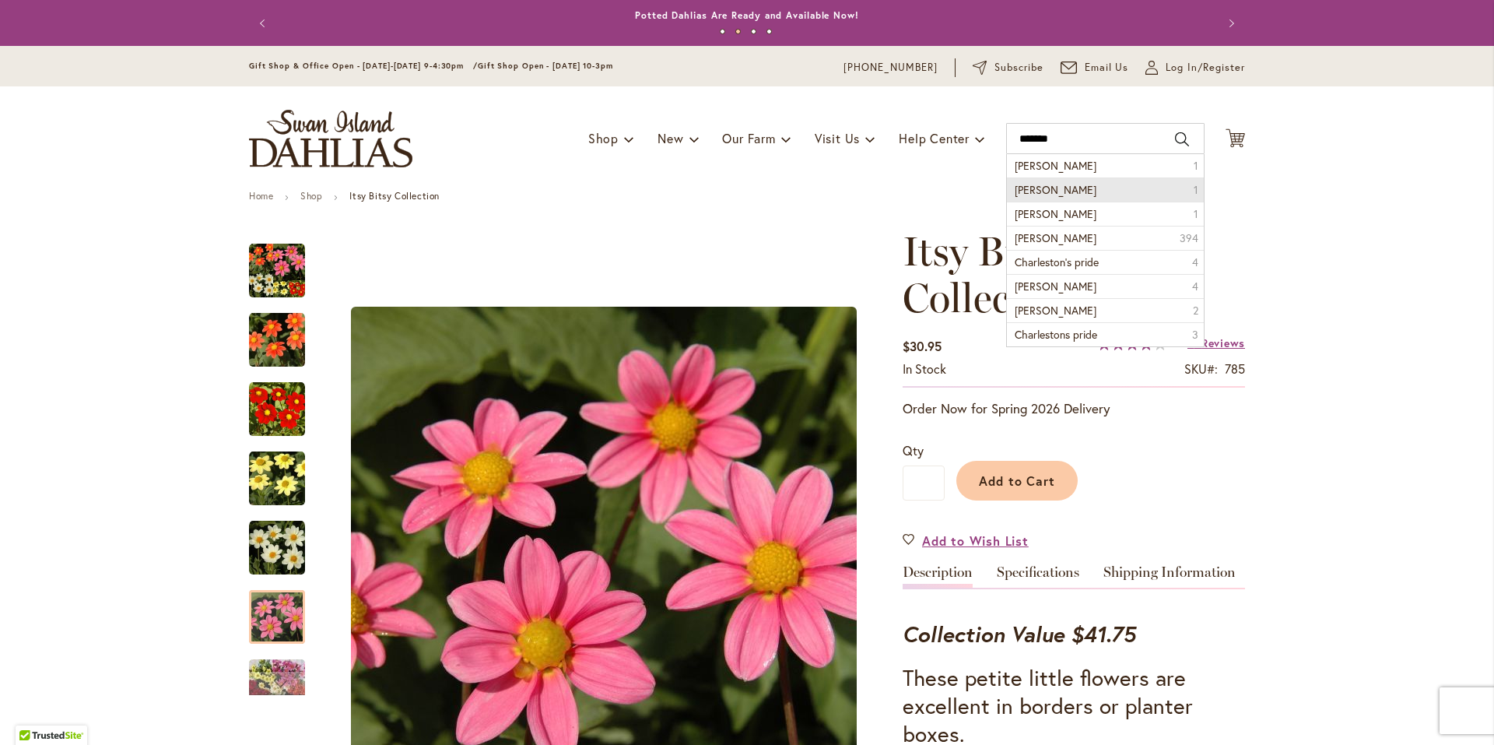
click at [1063, 191] on span "charles andrews" at bounding box center [1056, 189] width 82 height 15
type input "**********"
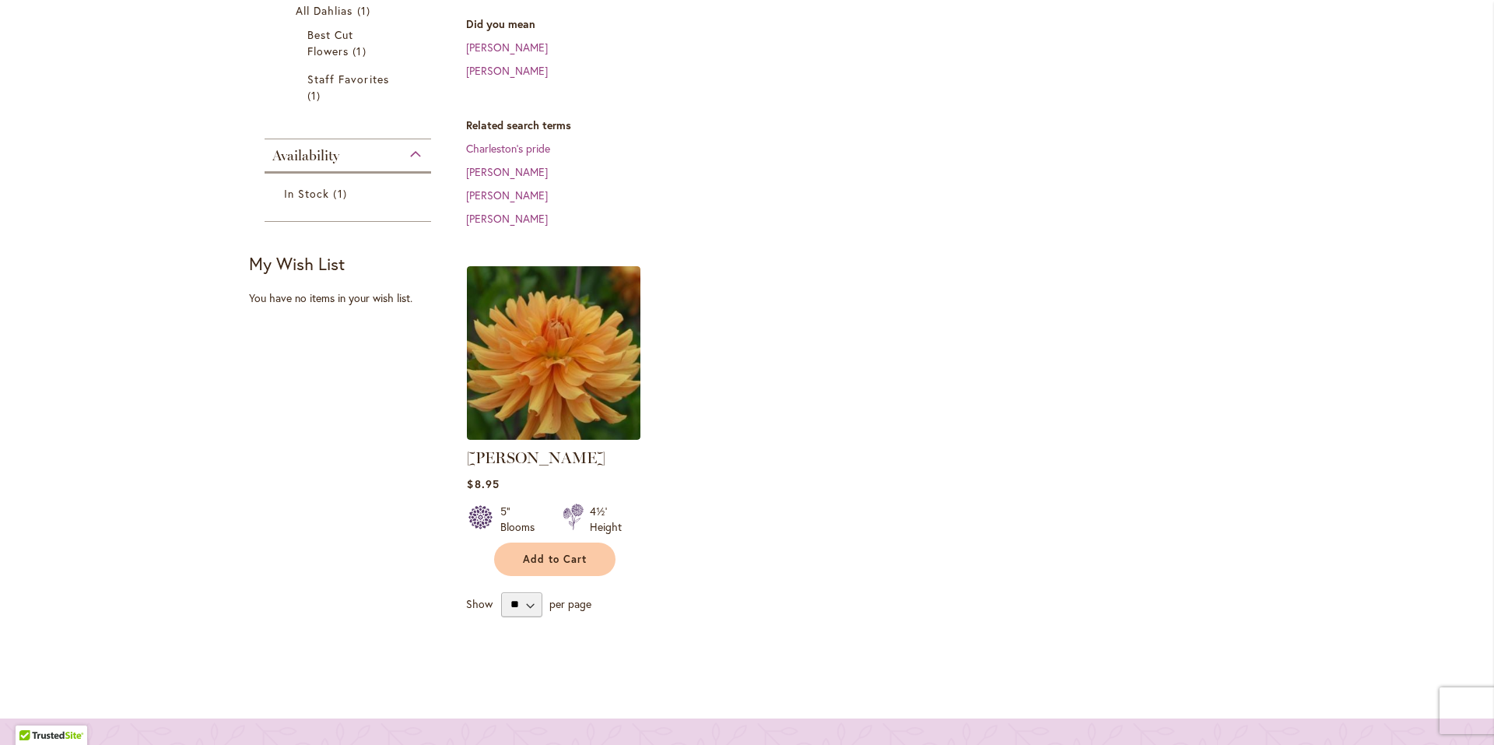
scroll to position [389, 0]
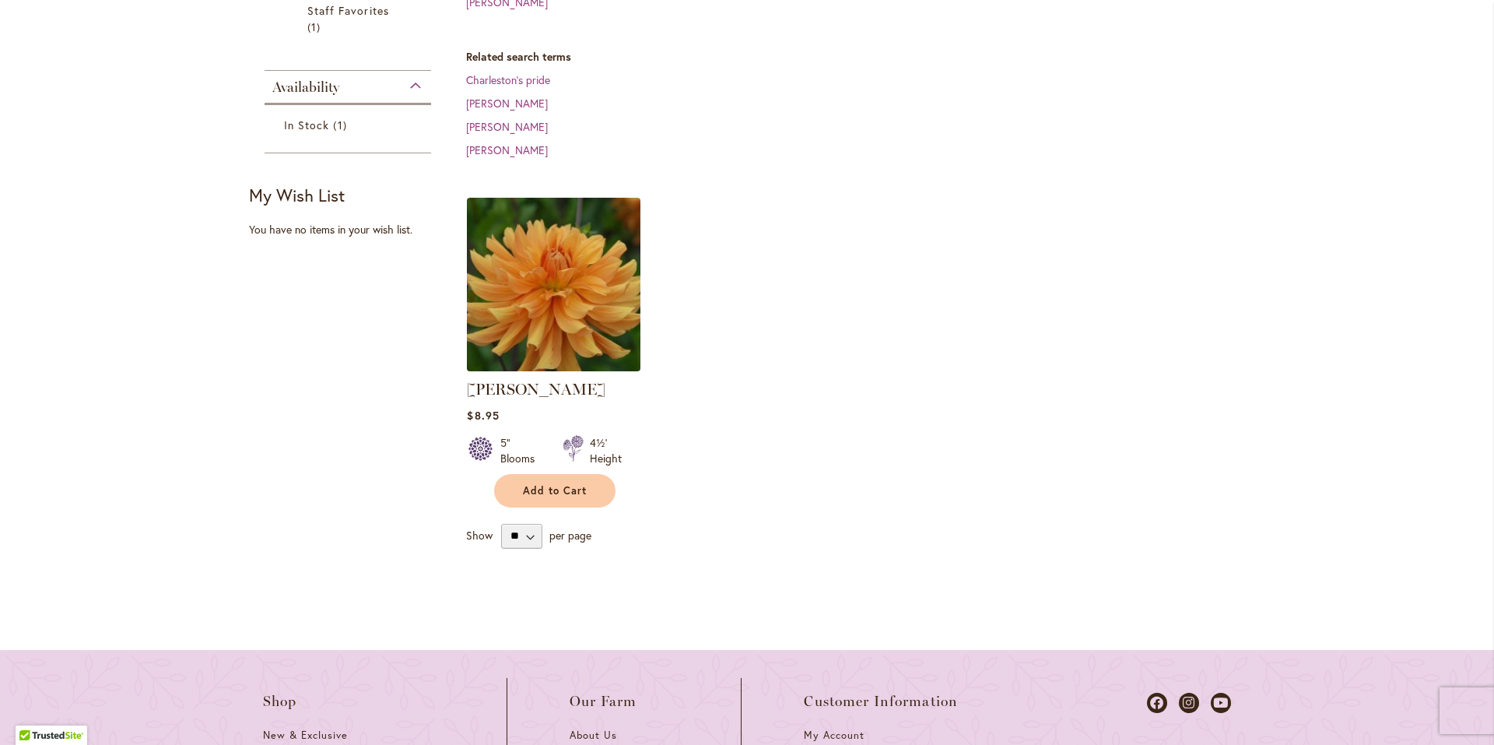
click at [593, 317] on img at bounding box center [554, 284] width 182 height 182
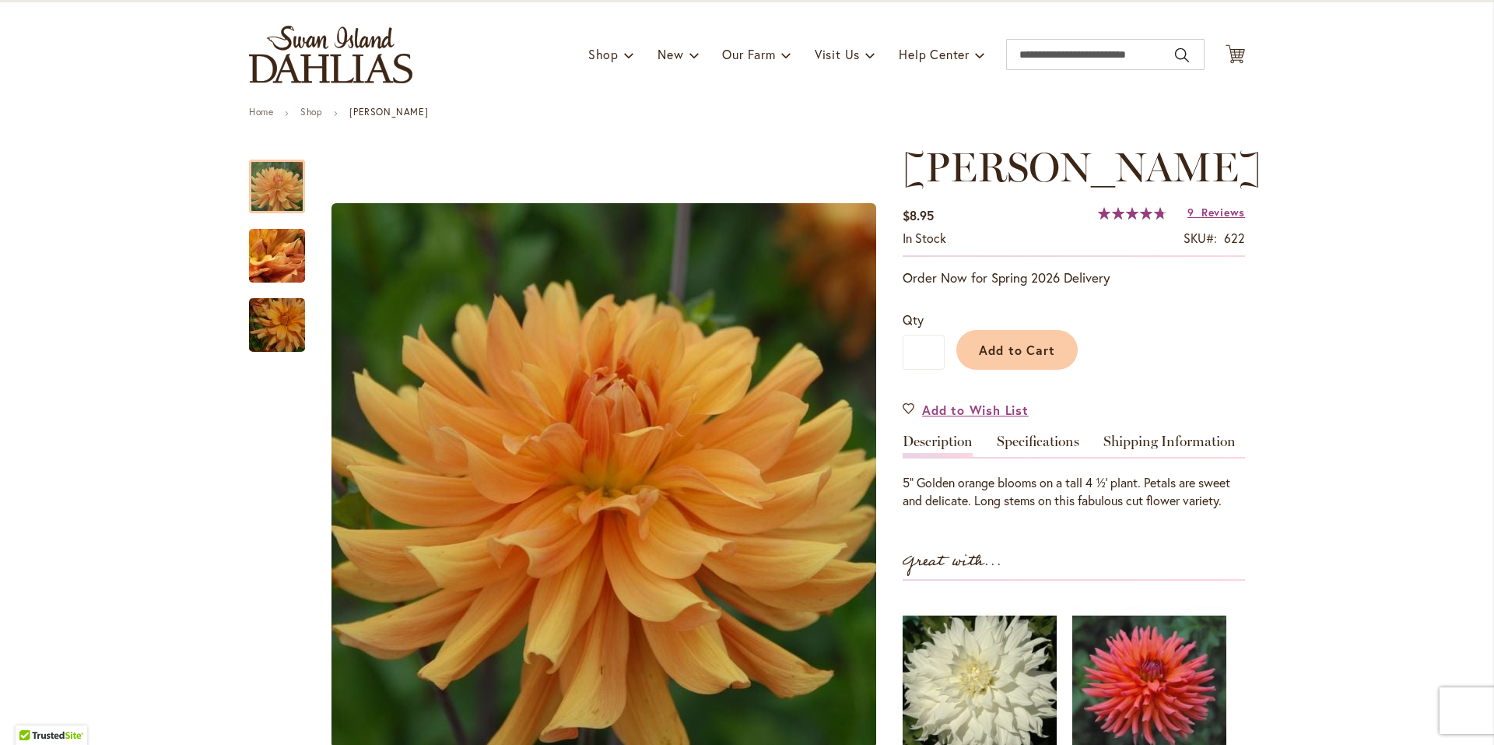
scroll to position [130, 0]
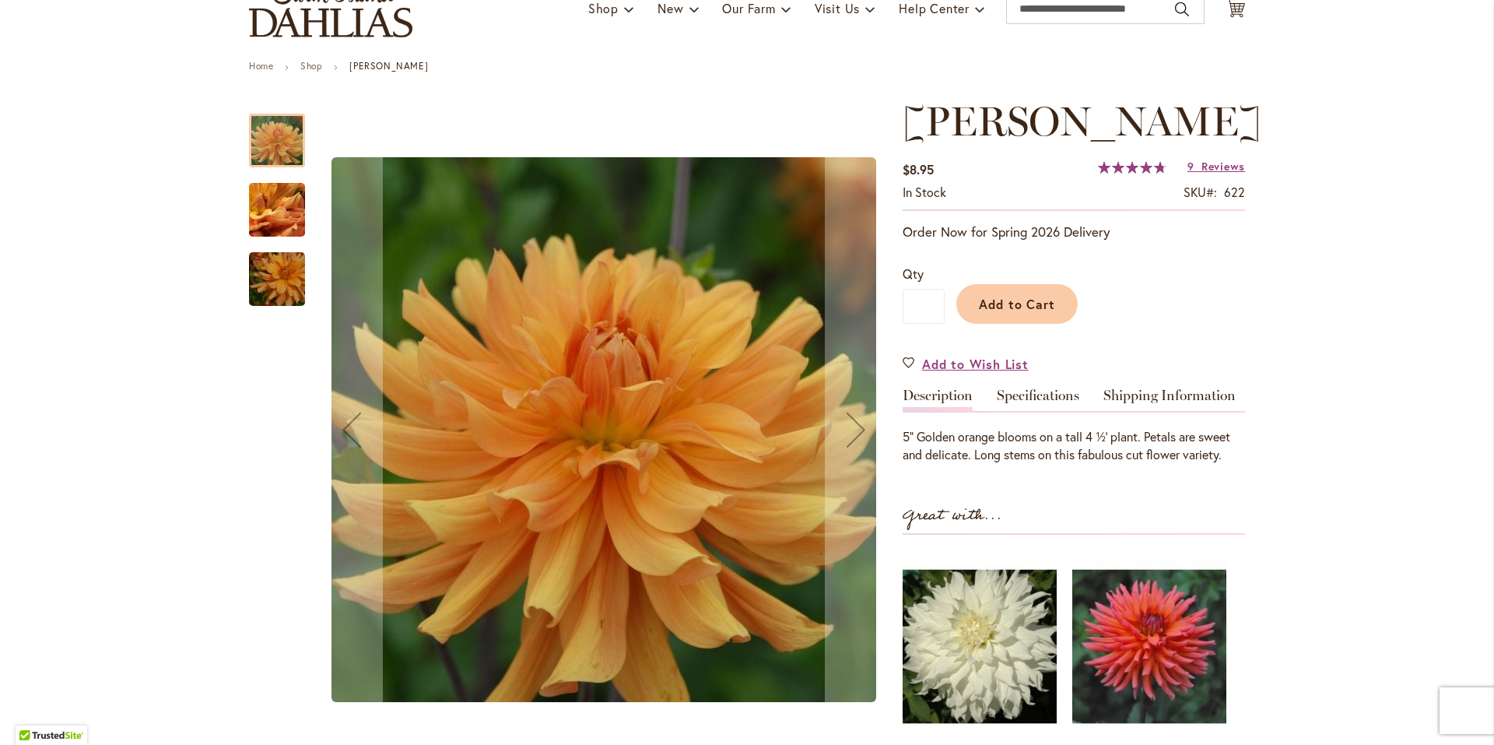
click at [276, 281] on img "ANDREW CHARLES" at bounding box center [277, 279] width 112 height 75
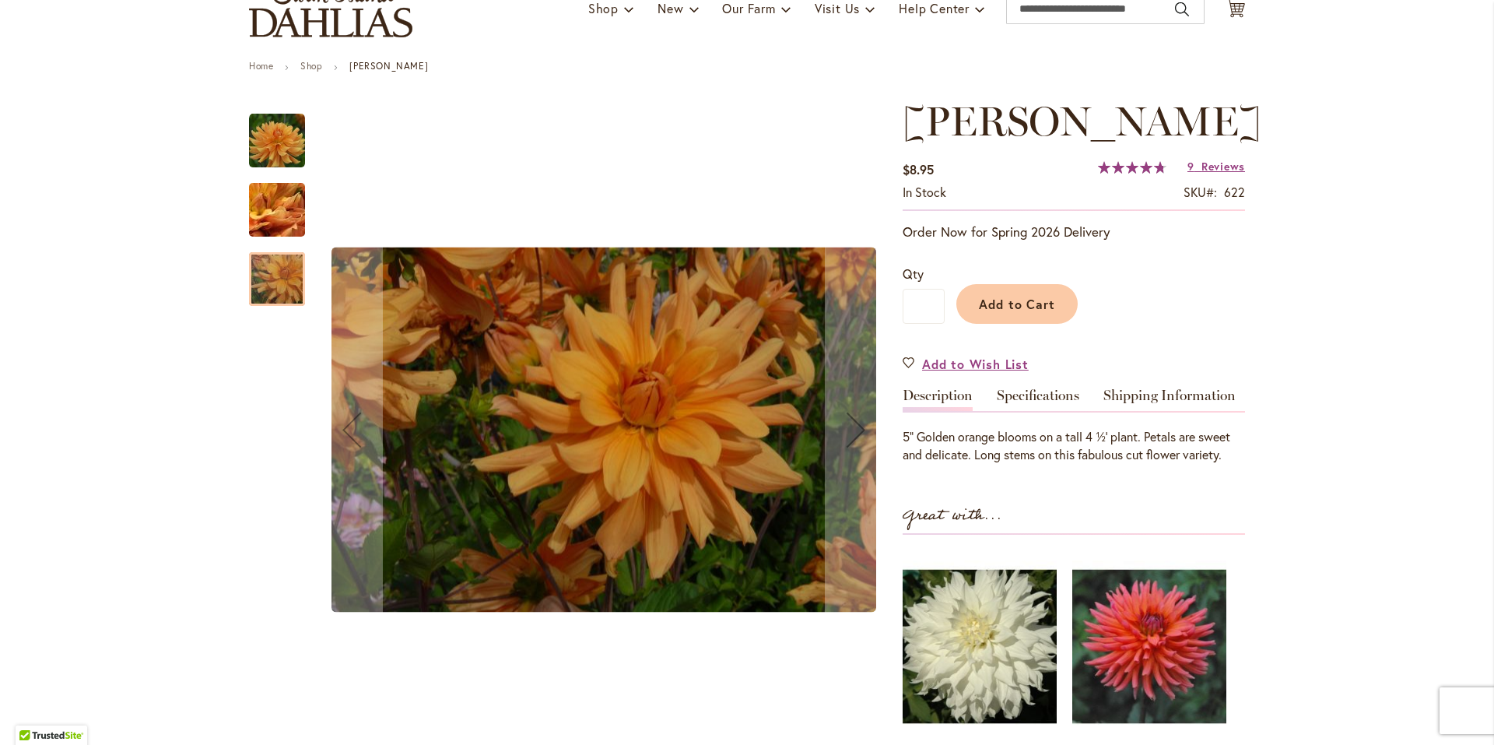
click at [275, 213] on img "ANDREW CHARLES" at bounding box center [277, 210] width 112 height 84
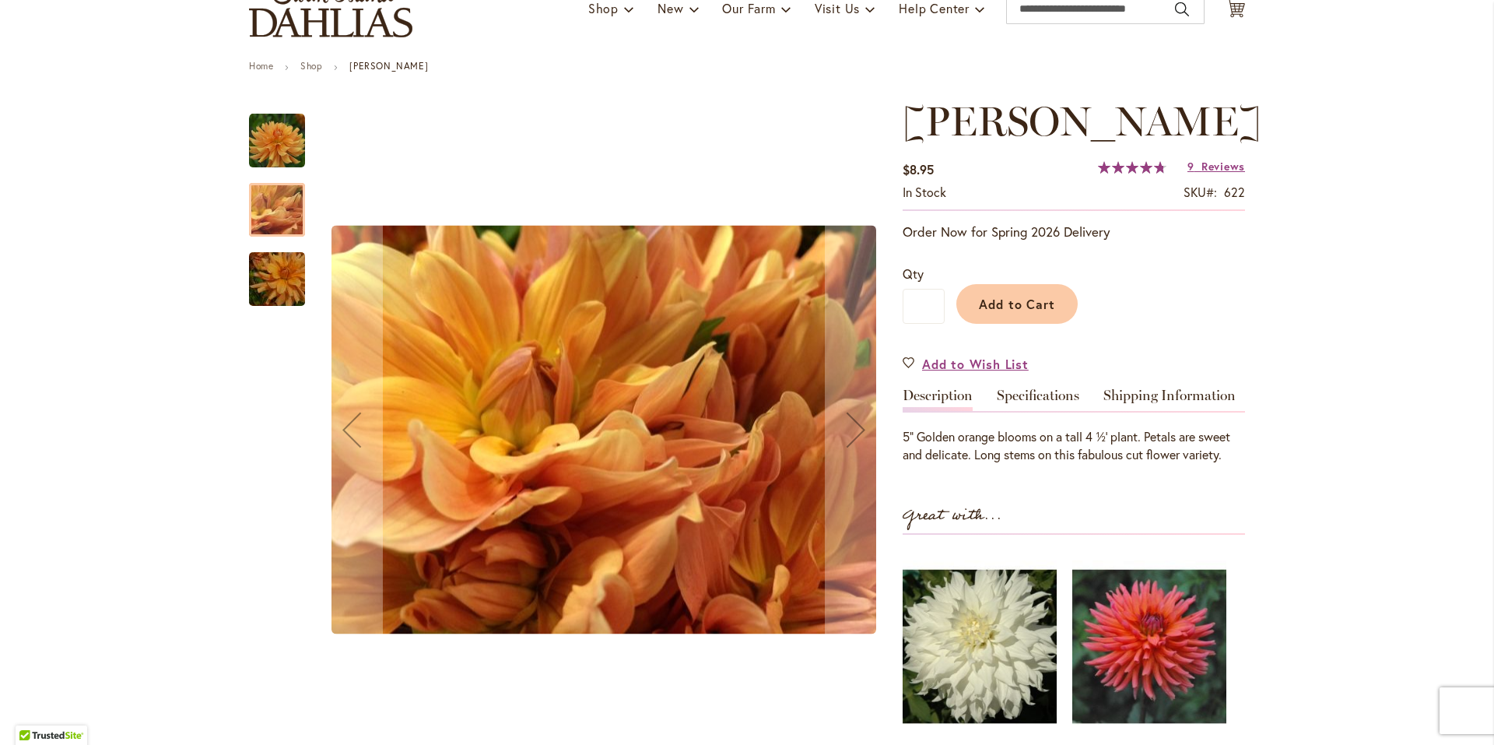
click at [271, 152] on img "ANDREW CHARLES" at bounding box center [277, 141] width 56 height 56
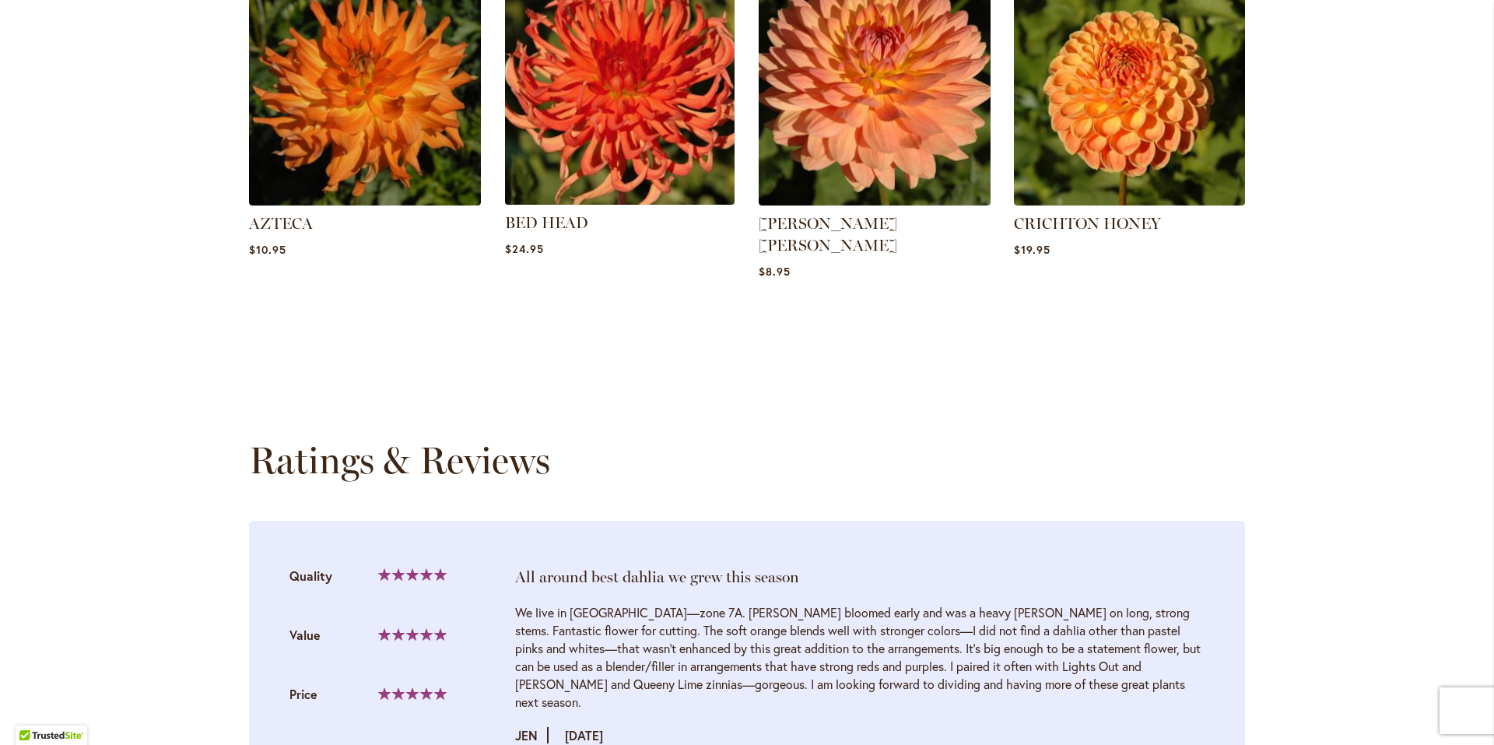
scroll to position [1167, 0]
